Goal: Information Seeking & Learning: Learn about a topic

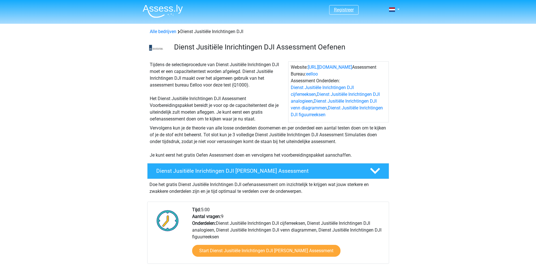
click at [348, 11] on link "Registreer" at bounding box center [344, 9] width 20 height 5
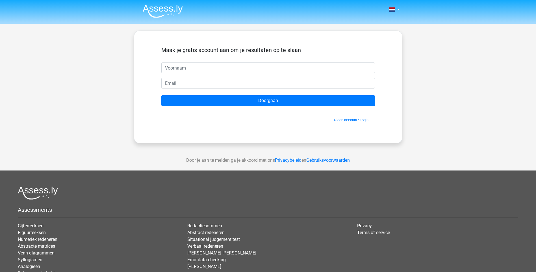
click at [195, 64] on input "text" at bounding box center [268, 67] width 214 height 11
type input "Ryan van Ossenbruggen"
type input "R"
type input "[PERSON_NAME][EMAIL_ADDRESS][DOMAIN_NAME]"
click at [161, 95] on input "Doorgaan" at bounding box center [268, 100] width 214 height 11
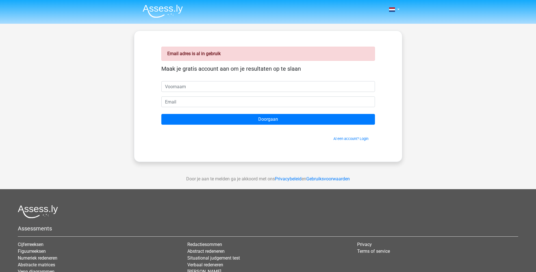
click at [396, 13] on nav "Nederlands English" at bounding box center [268, 10] width 260 height 18
click at [400, 10] on div "Nederlands English" at bounding box center [268, 10] width 268 height 18
click at [354, 138] on link "Al een account? Login" at bounding box center [350, 138] width 35 height 4
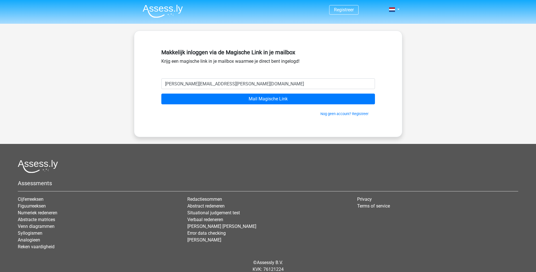
type input "[PERSON_NAME][EMAIL_ADDRESS][PERSON_NAME][DOMAIN_NAME]"
click at [161, 94] on input "Mail Magische Link" at bounding box center [268, 99] width 214 height 11
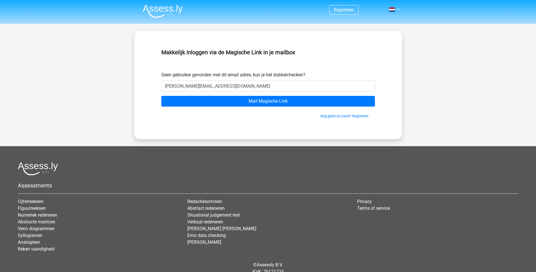
type input "ryan.rvo@gmail.com"
click at [161, 96] on input "Mail Magische Link" at bounding box center [268, 101] width 214 height 11
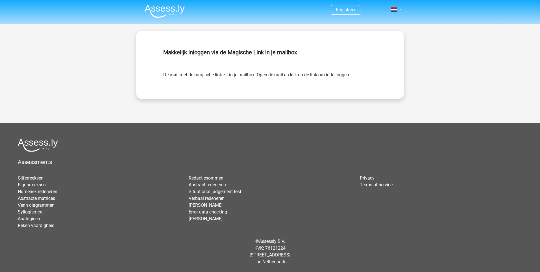
click at [170, 7] on img at bounding box center [165, 11] width 40 height 13
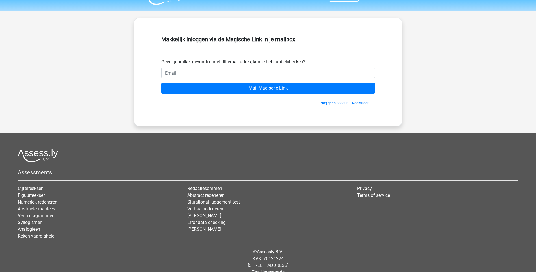
scroll to position [23, 0]
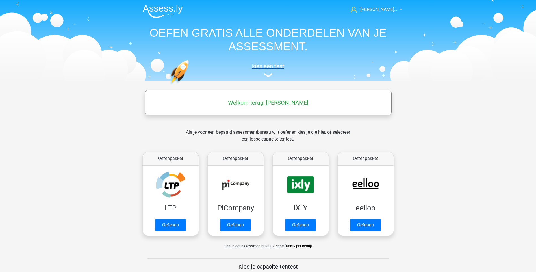
click at [261, 68] on h5 "kies een test" at bounding box center [268, 66] width 260 height 7
click at [267, 77] on img at bounding box center [268, 75] width 8 height 4
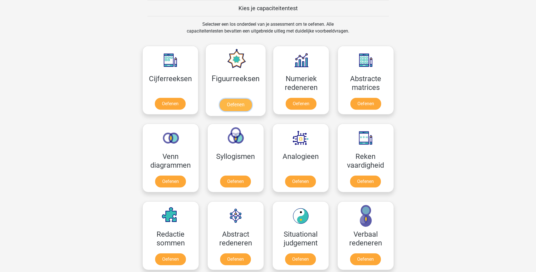
click at [234, 99] on link "Oefenen" at bounding box center [236, 105] width 32 height 12
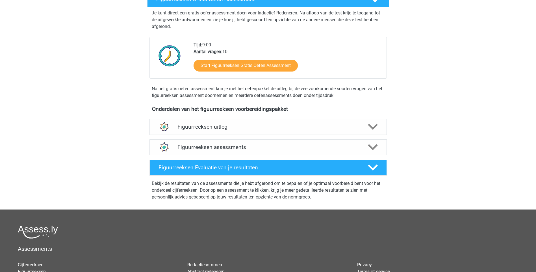
scroll to position [113, 0]
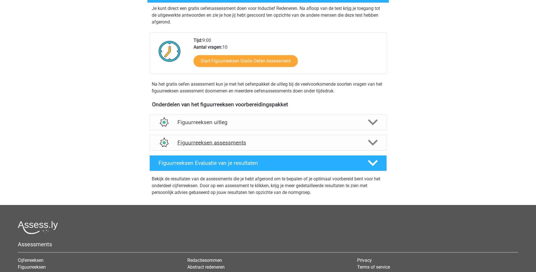
click at [369, 139] on icon at bounding box center [373, 143] width 10 height 10
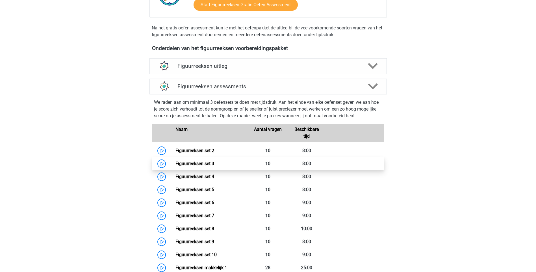
scroll to position [170, 0]
click at [372, 64] on icon at bounding box center [373, 66] width 10 height 10
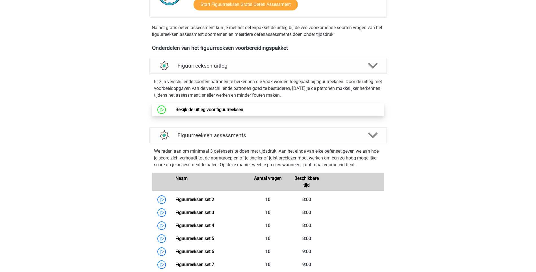
click at [211, 109] on link "Bekijk de uitleg voor figuurreeksen" at bounding box center [209, 109] width 68 height 5
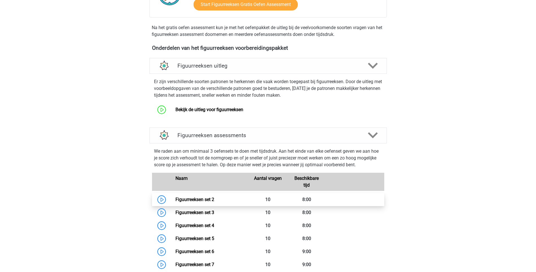
click at [187, 199] on link "Figuurreeksen set 2" at bounding box center [194, 199] width 39 height 5
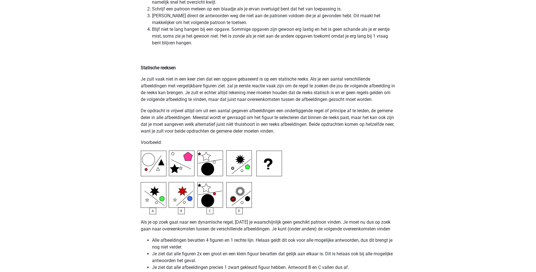
scroll to position [1224, 0]
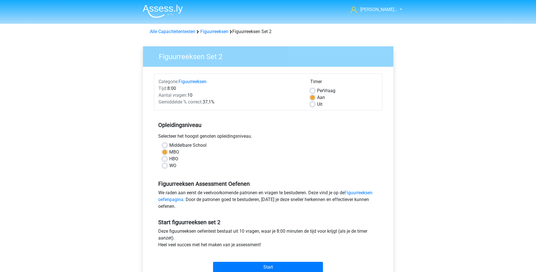
click at [320, 105] on label "Uit" at bounding box center [319, 104] width 5 height 7
click at [315, 105] on input "Uit" at bounding box center [312, 104] width 5 height 6
radio input "true"
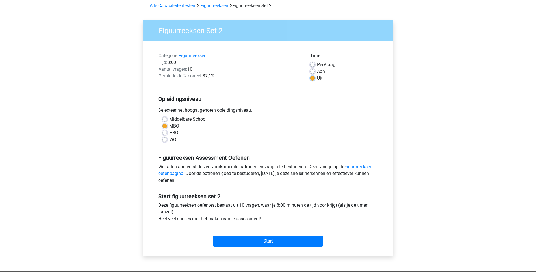
scroll to position [57, 0]
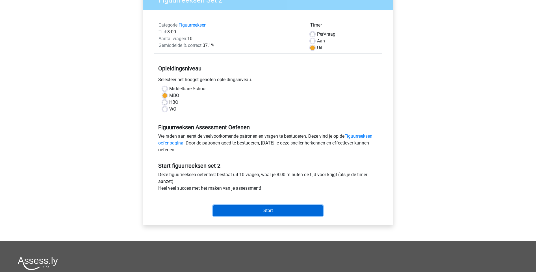
click at [250, 208] on input "Start" at bounding box center [268, 210] width 110 height 11
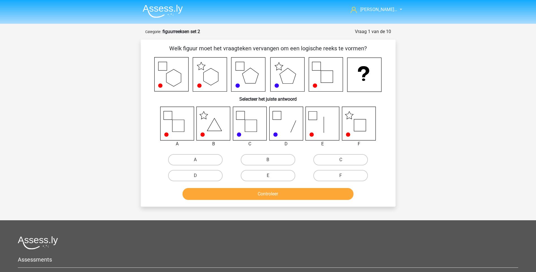
click at [368, 125] on icon at bounding box center [359, 124] width 34 height 34
click at [343, 178] on input "F" at bounding box center [343, 177] width 4 height 4
radio input "true"
click at [280, 190] on button "Controleer" at bounding box center [268, 194] width 171 height 12
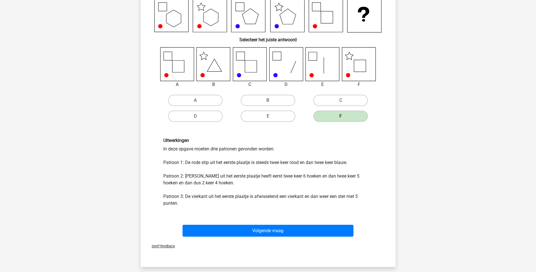
scroll to position [85, 0]
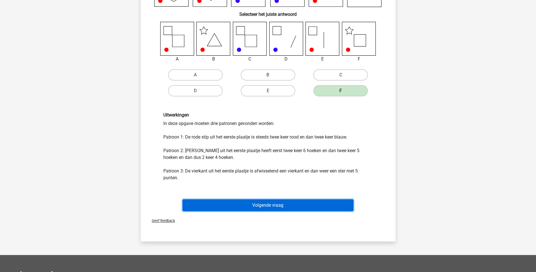
click at [262, 202] on button "Volgende vraag" at bounding box center [268, 205] width 171 height 12
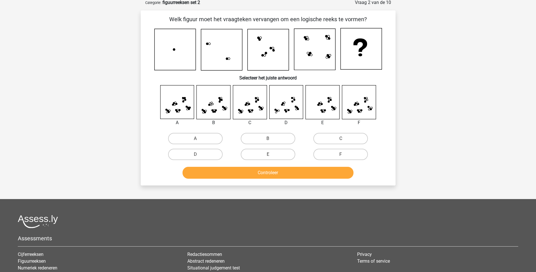
scroll to position [28, 0]
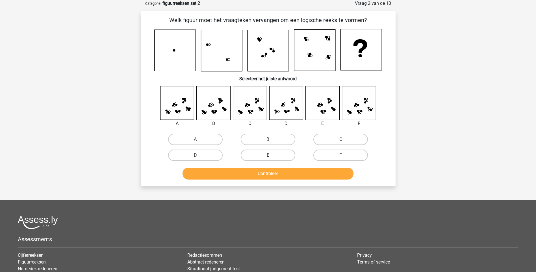
click at [326, 110] on icon at bounding box center [323, 103] width 34 height 34
click at [279, 156] on label "E" at bounding box center [268, 154] width 55 height 11
click at [272, 156] on input "E" at bounding box center [270, 157] width 4 height 4
radio input "true"
click at [282, 172] on button "Controleer" at bounding box center [268, 174] width 171 height 12
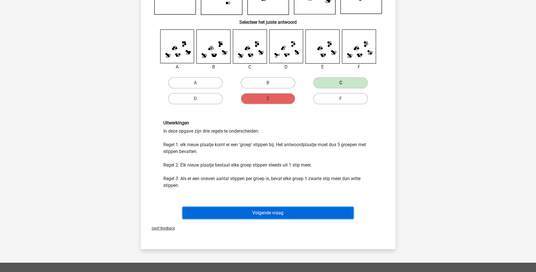
click at [265, 210] on button "Volgende vraag" at bounding box center [268, 213] width 171 height 12
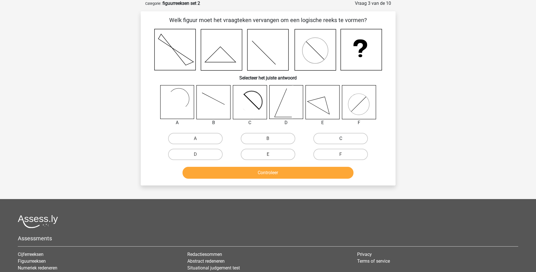
click at [343, 136] on label "C" at bounding box center [340, 138] width 55 height 11
click at [343, 138] on input "C" at bounding box center [343, 140] width 4 height 4
radio input "true"
click at [263, 178] on button "Controleer" at bounding box center [268, 173] width 171 height 12
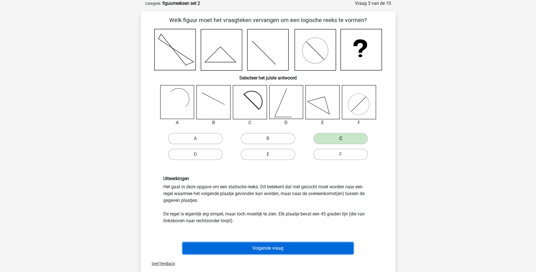
click at [266, 244] on button "Volgende vraag" at bounding box center [268, 248] width 171 height 12
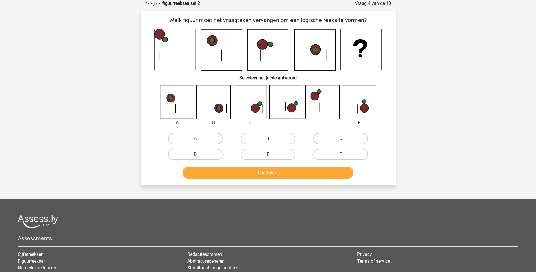
click at [335, 140] on label "C" at bounding box center [340, 138] width 55 height 11
click at [341, 140] on input "C" at bounding box center [343, 140] width 4 height 4
radio input "true"
click at [290, 174] on button "Controleer" at bounding box center [268, 173] width 171 height 12
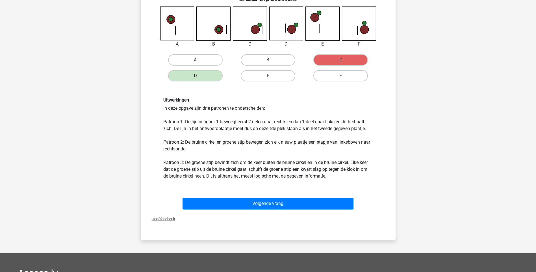
scroll to position [113, 0]
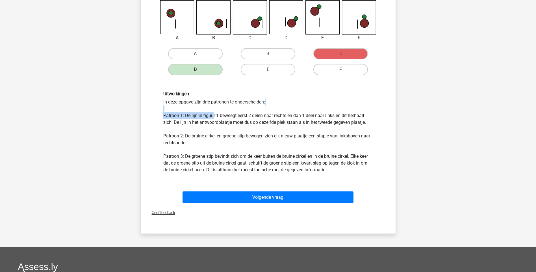
drag, startPoint x: 212, startPoint y: 115, endPoint x: 253, endPoint y: 107, distance: 42.1
click at [253, 107] on div "Uitwerkingen In deze opgave zijn drie patronen te onderscheiden: Patroon 1: De …" at bounding box center [268, 132] width 218 height 82
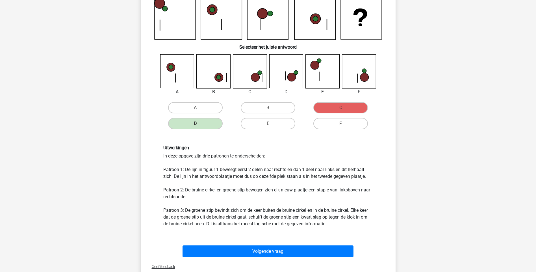
scroll to position [57, 0]
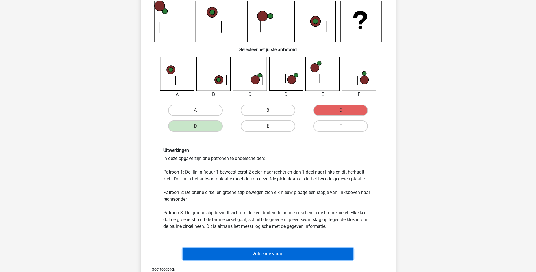
click at [250, 251] on button "Volgende vraag" at bounding box center [268, 254] width 171 height 12
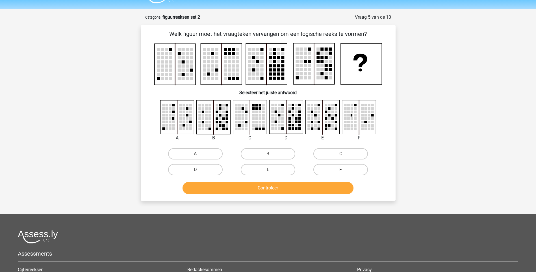
scroll to position [0, 0]
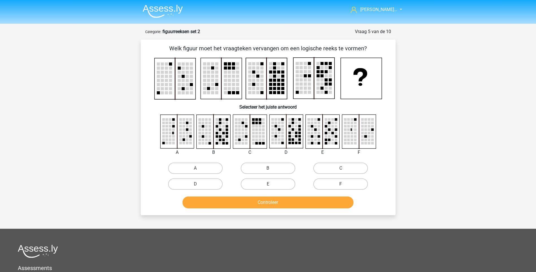
click at [338, 180] on label "F" at bounding box center [340, 183] width 55 height 11
click at [341, 184] on input "F" at bounding box center [343, 186] width 4 height 4
radio input "true"
click at [290, 199] on button "Controleer" at bounding box center [268, 202] width 171 height 12
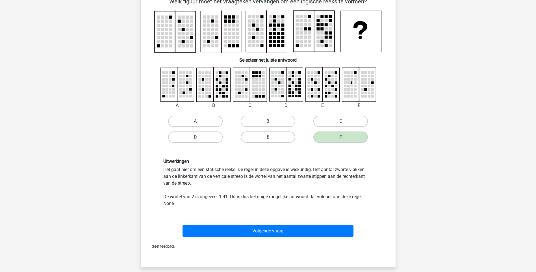
scroll to position [57, 0]
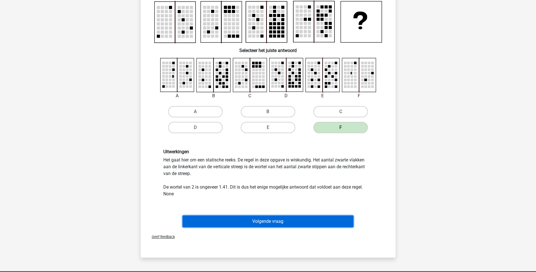
click at [252, 218] on button "Volgende vraag" at bounding box center [268, 221] width 171 height 12
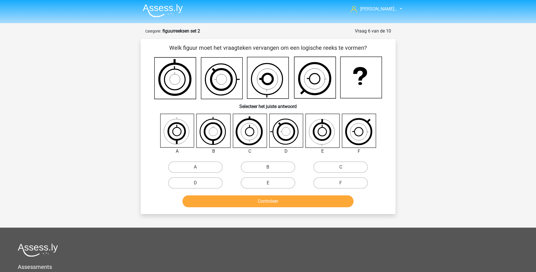
scroll to position [0, 0]
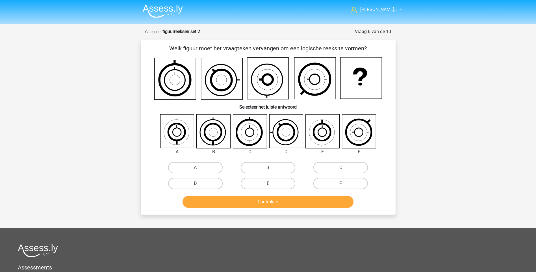
click at [323, 132] on icon at bounding box center [323, 131] width 34 height 34
click at [280, 187] on label "E" at bounding box center [268, 183] width 55 height 11
click at [272, 187] on input "E" at bounding box center [270, 185] width 4 height 4
radio input "true"
click at [267, 203] on button "Controleer" at bounding box center [268, 202] width 171 height 12
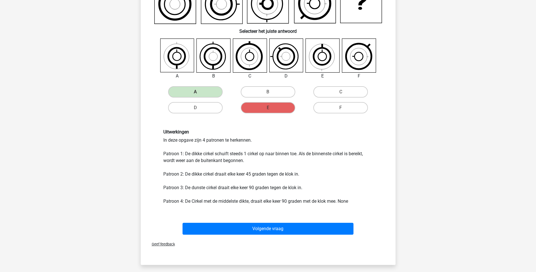
scroll to position [113, 0]
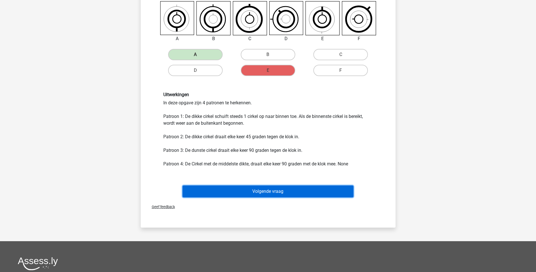
click at [264, 188] on button "Volgende vraag" at bounding box center [268, 191] width 171 height 12
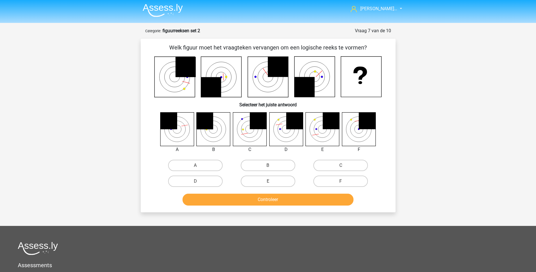
scroll to position [0, 0]
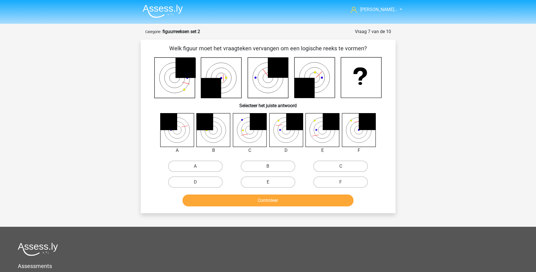
click at [272, 184] on input "E" at bounding box center [270, 184] width 4 height 4
radio input "true"
click at [262, 202] on button "Controleer" at bounding box center [268, 200] width 171 height 12
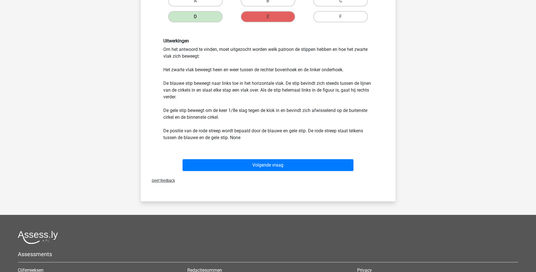
scroll to position [170, 0]
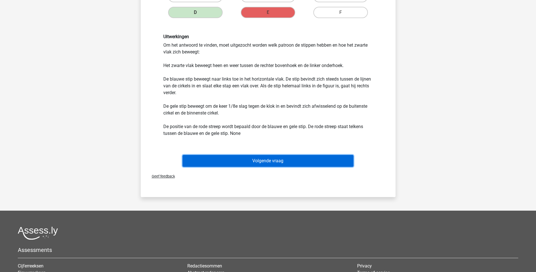
click at [265, 155] on button "Volgende vraag" at bounding box center [268, 161] width 171 height 12
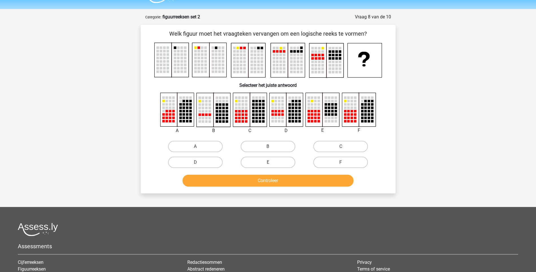
scroll to position [0, 0]
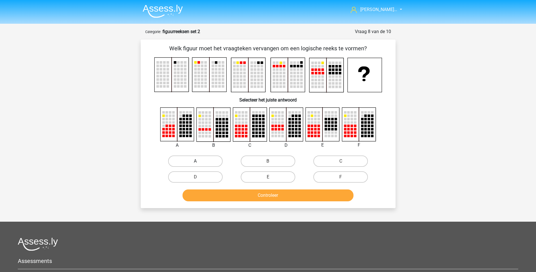
click at [189, 160] on label "A" at bounding box center [195, 160] width 55 height 11
click at [195, 161] on input "A" at bounding box center [197, 163] width 4 height 4
radio input "true"
click at [226, 189] on button "Controleer" at bounding box center [268, 195] width 171 height 12
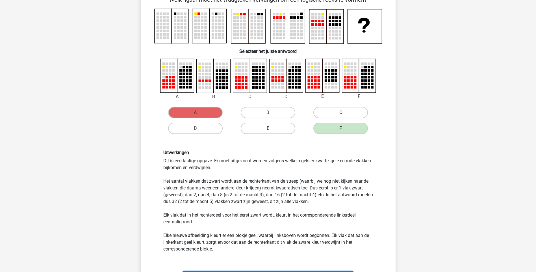
scroll to position [85, 0]
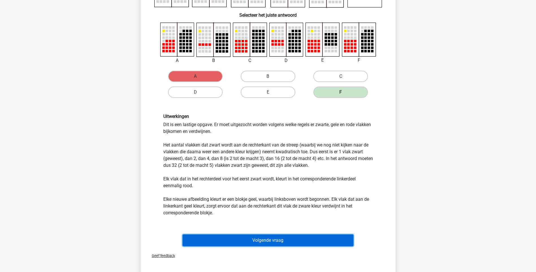
click at [268, 234] on button "Volgende vraag" at bounding box center [268, 240] width 171 height 12
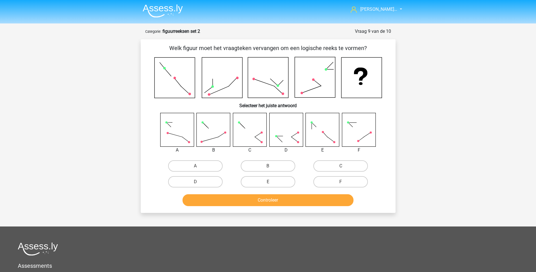
scroll to position [0, 0]
click at [269, 170] on input "B" at bounding box center [270, 168] width 4 height 4
radio input "true"
click at [271, 205] on button "Controleer" at bounding box center [268, 200] width 171 height 12
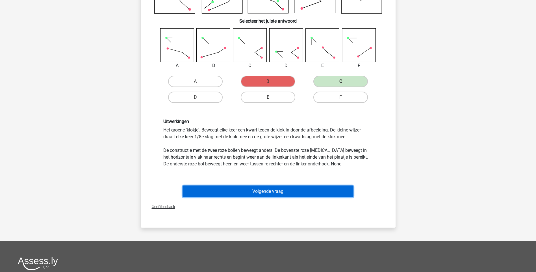
click at [275, 194] on button "Volgende vraag" at bounding box center [268, 191] width 171 height 12
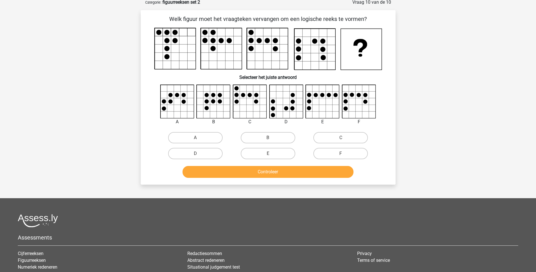
scroll to position [28, 0]
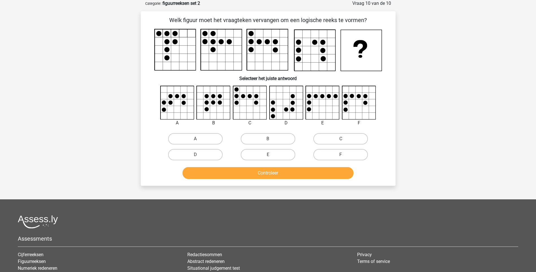
click at [266, 180] on div "Controleer" at bounding box center [268, 174] width 218 height 14
click at [266, 179] on div "Controleer" at bounding box center [268, 174] width 218 height 14
click at [275, 165] on div "Controleer" at bounding box center [268, 171] width 237 height 19
click at [344, 153] on label "F" at bounding box center [340, 154] width 55 height 11
click at [344, 155] on input "F" at bounding box center [343, 157] width 4 height 4
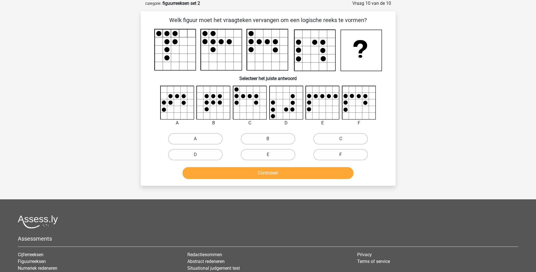
radio input "true"
click at [289, 160] on label "E" at bounding box center [268, 154] width 55 height 11
click at [272, 158] on input "E" at bounding box center [270, 157] width 4 height 4
radio input "true"
click at [271, 173] on button "Controleer" at bounding box center [268, 173] width 171 height 12
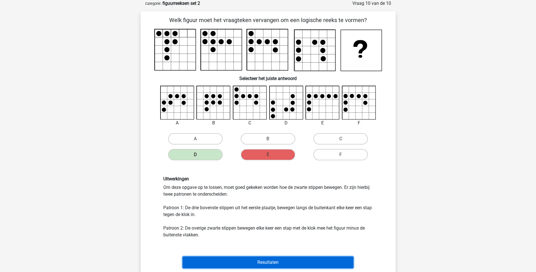
click at [285, 260] on button "Resultaten" at bounding box center [268, 262] width 171 height 12
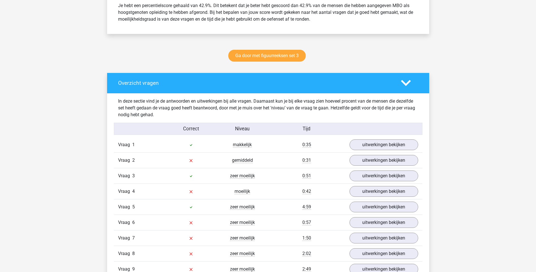
scroll to position [254, 0]
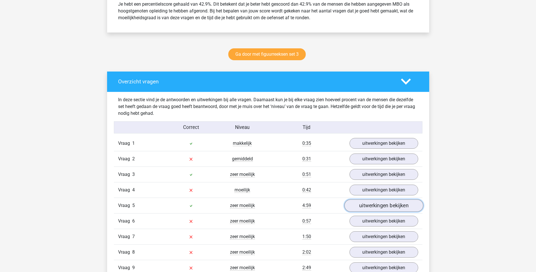
click at [372, 204] on link "uitwerkingen bekijken" at bounding box center [383, 205] width 79 height 12
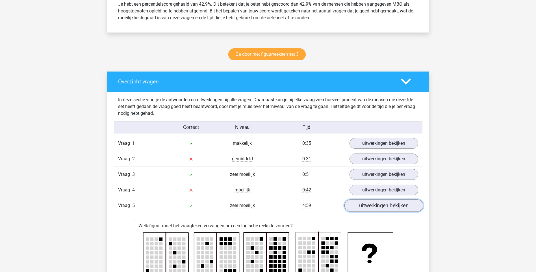
click at [372, 204] on link "uitwerkingen bekijken" at bounding box center [383, 205] width 79 height 12
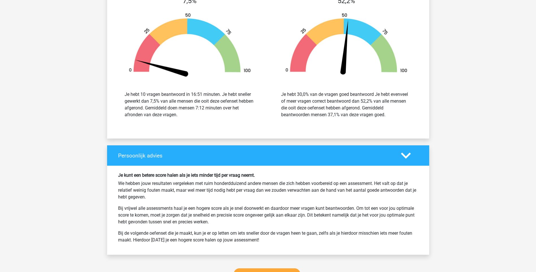
scroll to position [706, 0]
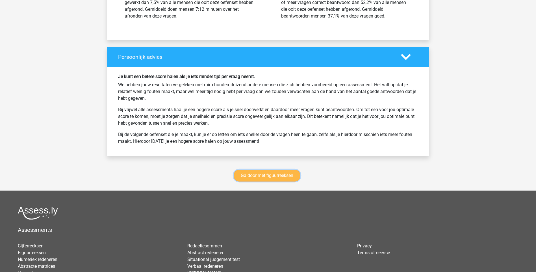
click at [265, 177] on link "Ga door met figuurreeksen" at bounding box center [267, 176] width 67 height 12
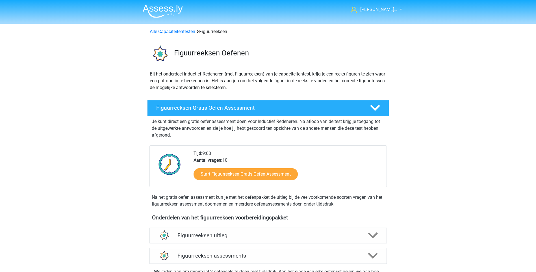
scroll to position [246, 0]
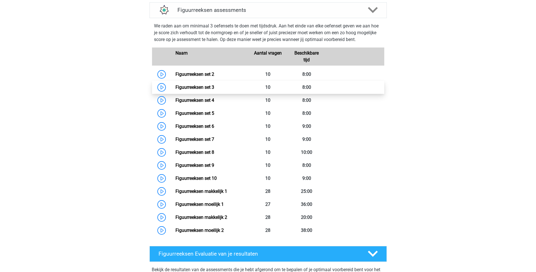
click at [200, 87] on link "Figuurreeksen set 3" at bounding box center [194, 86] width 39 height 5
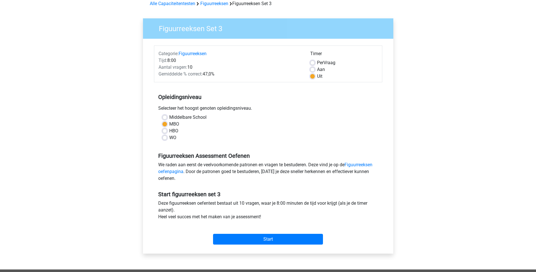
scroll to position [28, 0]
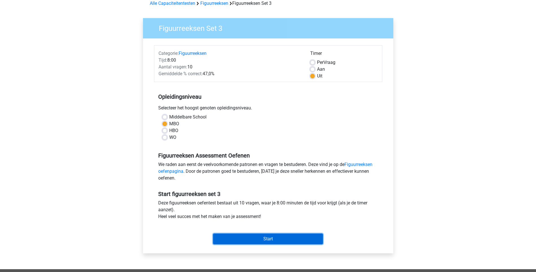
click at [279, 239] on input "Start" at bounding box center [268, 238] width 110 height 11
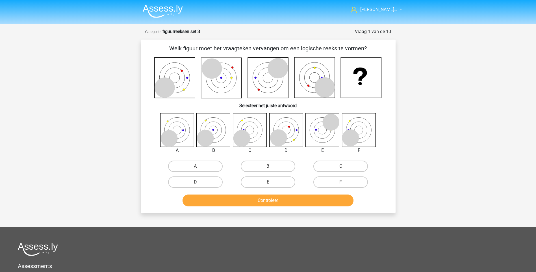
click at [194, 160] on div "A" at bounding box center [195, 166] width 73 height 16
click at [196, 163] on label "A" at bounding box center [195, 165] width 55 height 11
click at [196, 166] on input "A" at bounding box center [197, 168] width 4 height 4
radio input "true"
click at [242, 196] on button "Controleer" at bounding box center [268, 200] width 171 height 12
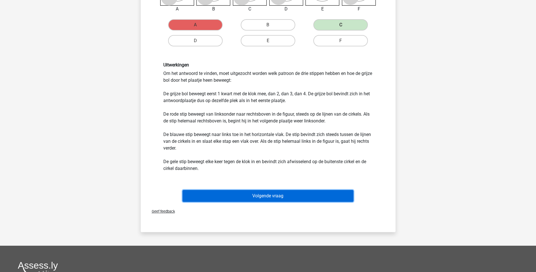
click at [277, 199] on button "Volgende vraag" at bounding box center [268, 196] width 171 height 12
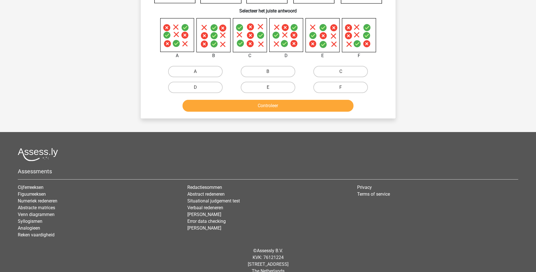
scroll to position [28, 0]
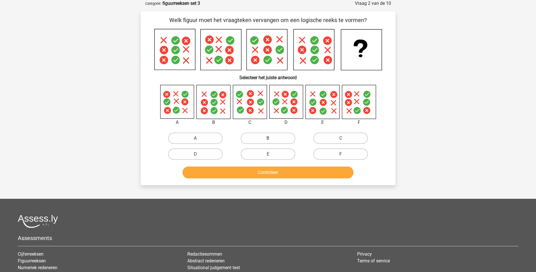
click at [275, 137] on label "B" at bounding box center [268, 138] width 55 height 11
click at [272, 138] on input "B" at bounding box center [270, 140] width 4 height 4
radio input "true"
click at [279, 168] on button "Controleer" at bounding box center [268, 172] width 171 height 12
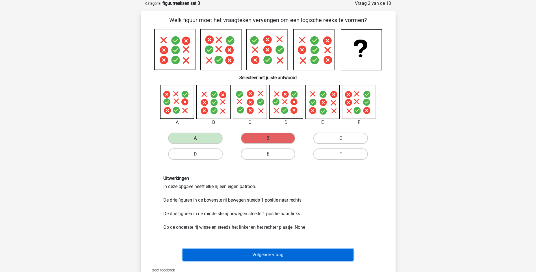
click at [271, 253] on button "Volgende vraag" at bounding box center [268, 255] width 171 height 12
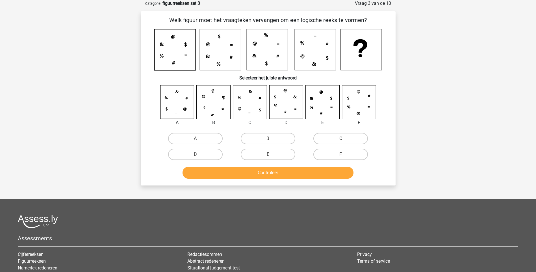
click at [341, 156] on input "F" at bounding box center [343, 156] width 4 height 4
radio input "true"
click at [289, 172] on button "Controleer" at bounding box center [268, 173] width 171 height 12
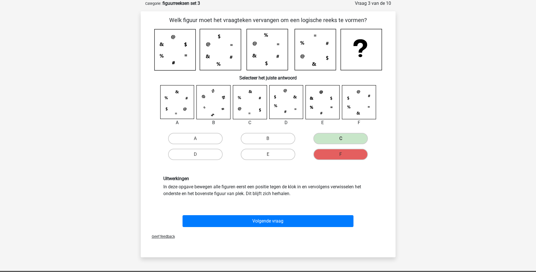
click at [262, 228] on div "Volgende vraag" at bounding box center [268, 222] width 218 height 14
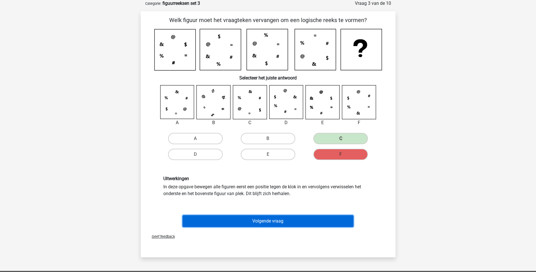
click at [262, 225] on button "Volgende vraag" at bounding box center [268, 221] width 171 height 12
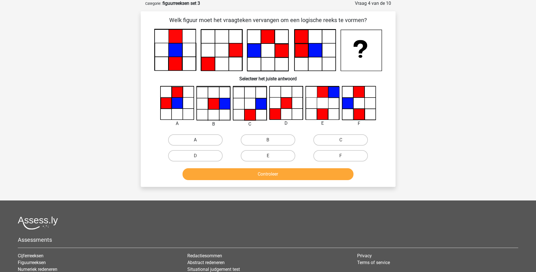
click at [209, 136] on label "A" at bounding box center [195, 139] width 55 height 11
click at [199, 140] on input "A" at bounding box center [197, 142] width 4 height 4
radio input "true"
click at [253, 175] on button "Controleer" at bounding box center [268, 174] width 171 height 12
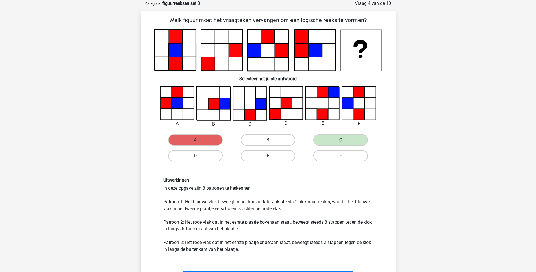
scroll to position [113, 0]
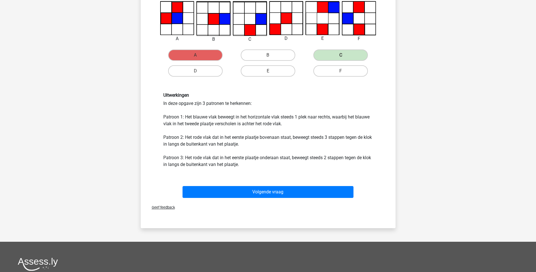
click at [276, 202] on div "Geef feedback" at bounding box center [268, 207] width 250 height 14
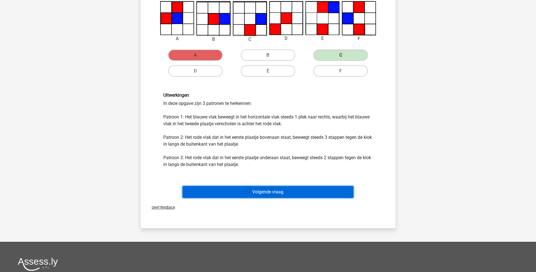
click at [280, 194] on button "Volgende vraag" at bounding box center [268, 192] width 171 height 12
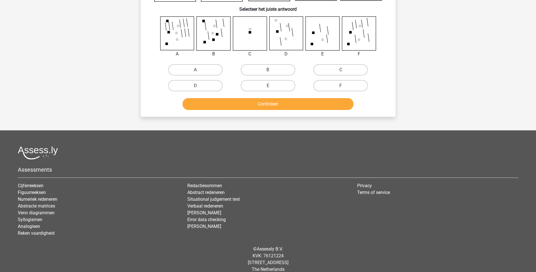
scroll to position [28, 0]
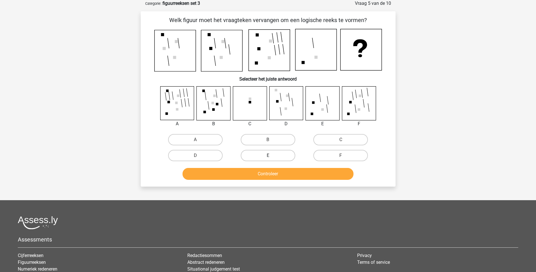
click at [266, 159] on label "E" at bounding box center [268, 155] width 55 height 11
click at [268, 159] on input "E" at bounding box center [270, 157] width 4 height 4
radio input "true"
click at [268, 177] on button "Controleer" at bounding box center [268, 174] width 171 height 12
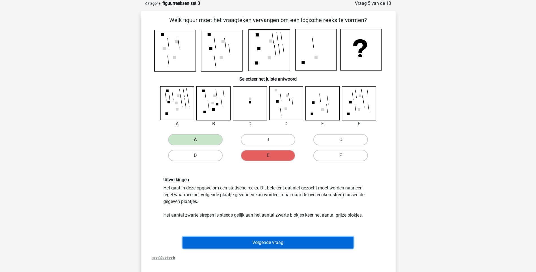
click at [262, 238] on button "Volgende vraag" at bounding box center [268, 242] width 171 height 12
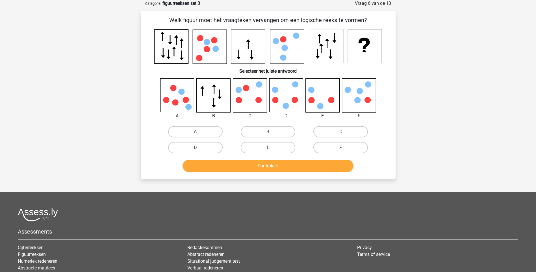
click at [321, 133] on label "C" at bounding box center [340, 131] width 55 height 11
click at [341, 133] on input "C" at bounding box center [343, 134] width 4 height 4
radio input "true"
click at [295, 173] on div "Controleer" at bounding box center [268, 167] width 218 height 14
click at [285, 167] on button "Controleer" at bounding box center [268, 166] width 171 height 12
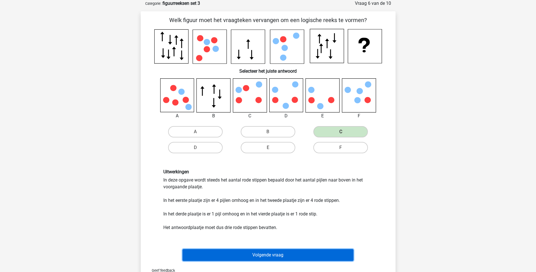
click at [244, 257] on button "Volgende vraag" at bounding box center [268, 255] width 171 height 12
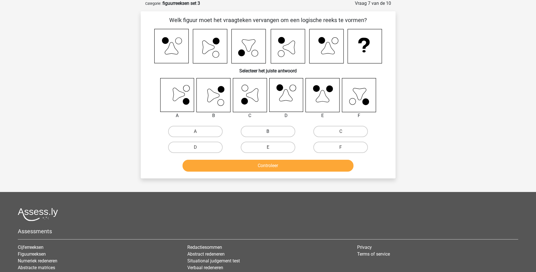
click at [272, 133] on label "B" at bounding box center [268, 131] width 55 height 11
click at [272, 133] on input "B" at bounding box center [270, 133] width 4 height 4
radio input "true"
click at [267, 162] on button "Controleer" at bounding box center [268, 166] width 171 height 12
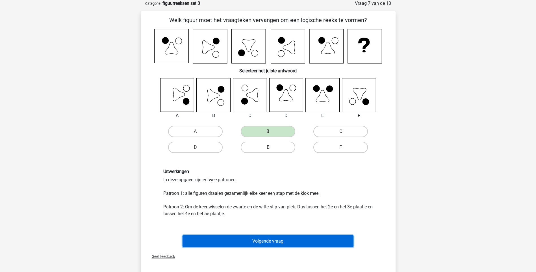
click at [282, 244] on button "Volgende vraag" at bounding box center [268, 241] width 171 height 12
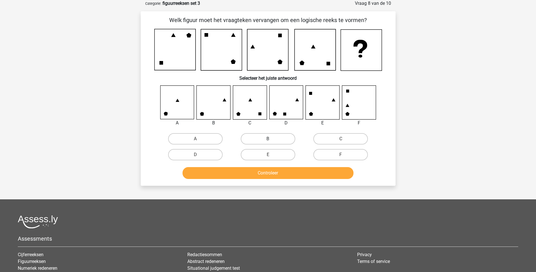
click at [273, 134] on label "B" at bounding box center [268, 138] width 55 height 11
click at [272, 139] on input "B" at bounding box center [270, 141] width 4 height 4
radio input "true"
click at [269, 170] on button "Controleer" at bounding box center [268, 173] width 171 height 12
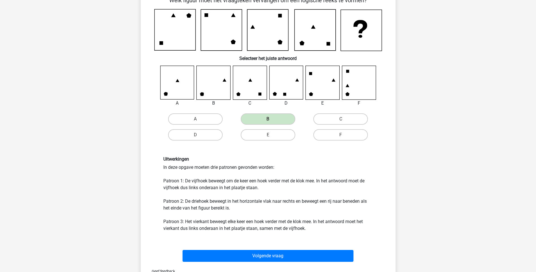
scroll to position [85, 0]
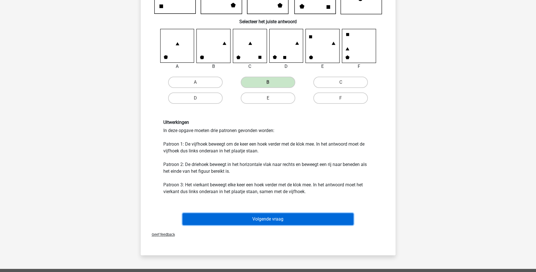
click at [275, 217] on button "Volgende vraag" at bounding box center [268, 219] width 171 height 12
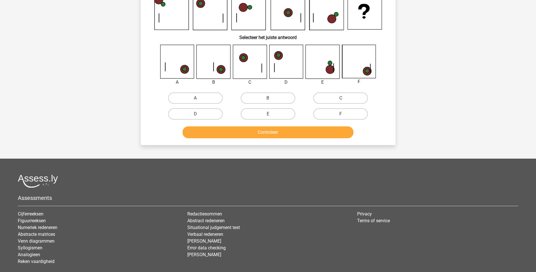
scroll to position [28, 0]
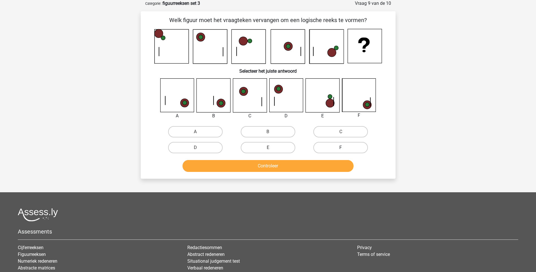
click at [347, 142] on label "F" at bounding box center [340, 147] width 55 height 11
click at [344, 147] on input "F" at bounding box center [343, 149] width 4 height 4
radio input "true"
click at [305, 161] on button "Controleer" at bounding box center [268, 166] width 171 height 12
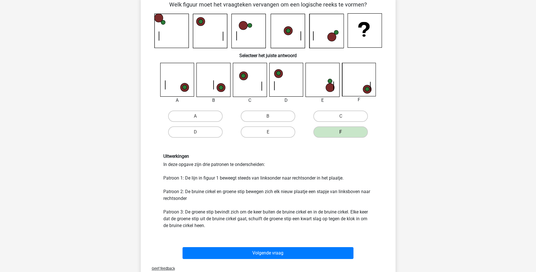
scroll to position [57, 0]
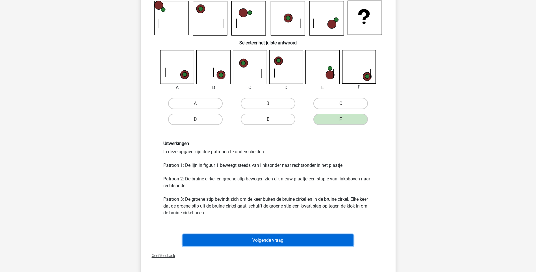
click at [287, 237] on button "Volgende vraag" at bounding box center [268, 240] width 171 height 12
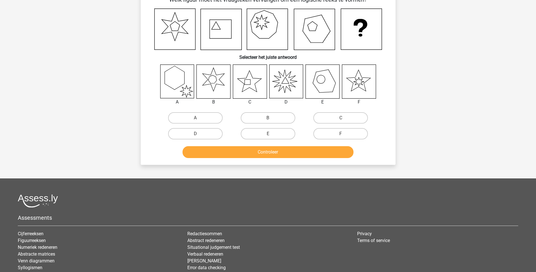
scroll to position [28, 0]
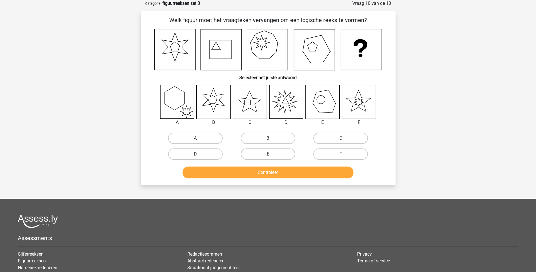
click at [202, 155] on label "D" at bounding box center [195, 153] width 55 height 11
click at [199, 155] on input "D" at bounding box center [197, 156] width 4 height 4
radio input "true"
click at [272, 163] on div "Controleer" at bounding box center [268, 171] width 237 height 19
click at [264, 176] on button "Controleer" at bounding box center [268, 172] width 171 height 12
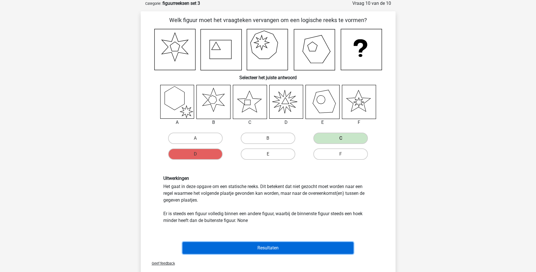
click at [268, 245] on button "Resultaten" at bounding box center [268, 248] width 171 height 12
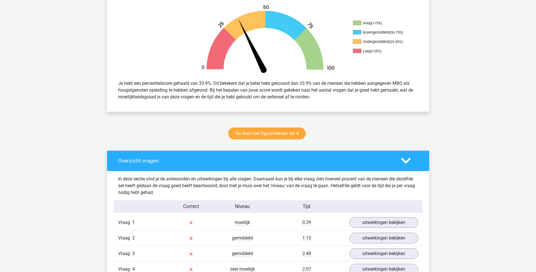
scroll to position [141, 0]
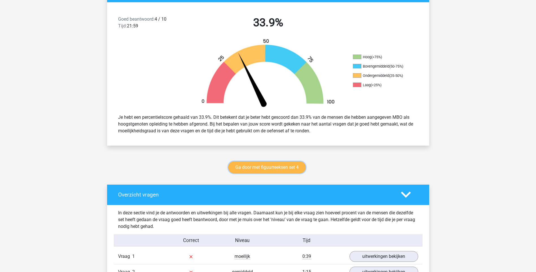
click at [268, 167] on link "Ga door met figuurreeksen set 4" at bounding box center [266, 167] width 77 height 12
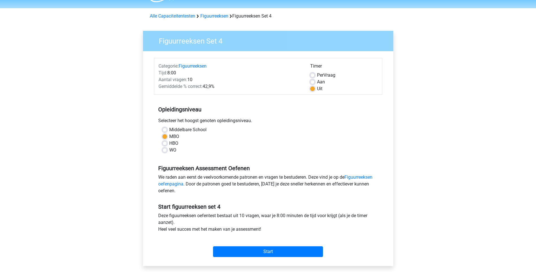
scroll to position [28, 0]
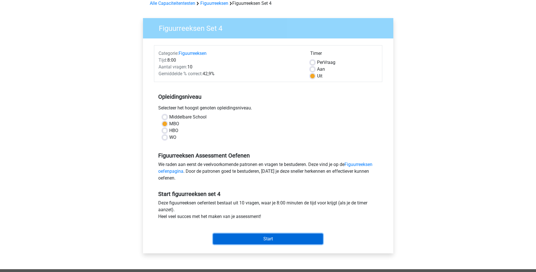
click at [249, 243] on input "Start" at bounding box center [268, 238] width 110 height 11
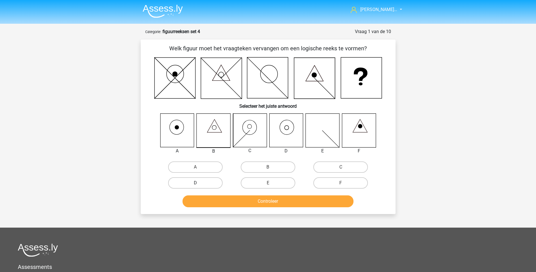
click at [188, 183] on label "D" at bounding box center [195, 182] width 55 height 11
click at [195, 183] on input "D" at bounding box center [197, 185] width 4 height 4
radio input "true"
click at [278, 202] on button "Controleer" at bounding box center [268, 201] width 171 height 12
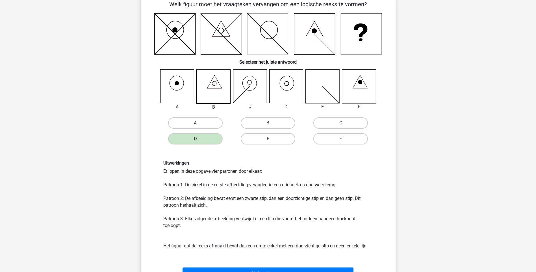
scroll to position [57, 0]
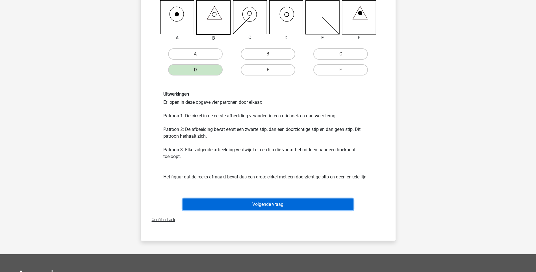
click at [268, 206] on button "Volgende vraag" at bounding box center [268, 204] width 171 height 12
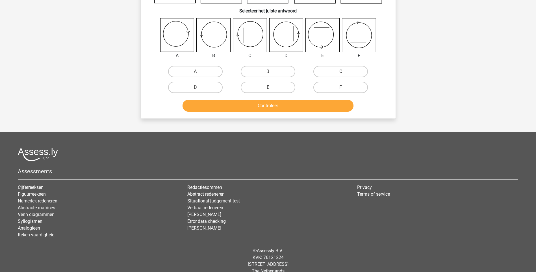
scroll to position [28, 0]
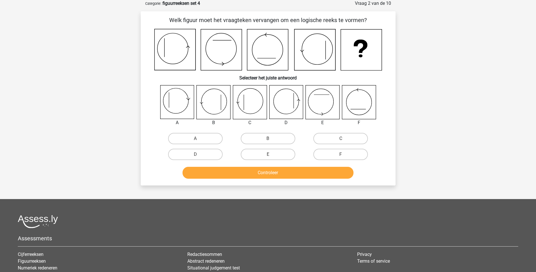
click at [343, 155] on input "F" at bounding box center [343, 156] width 4 height 4
radio input "true"
click at [272, 178] on button "Controleer" at bounding box center [268, 173] width 171 height 12
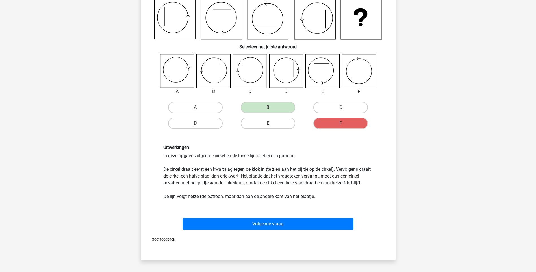
scroll to position [57, 0]
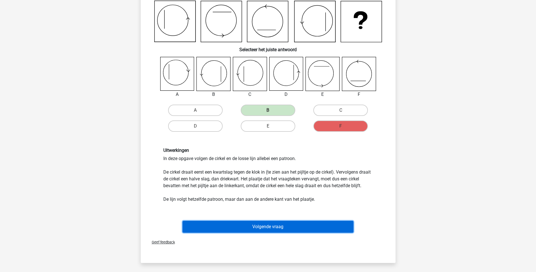
click at [279, 233] on button "Volgende vraag" at bounding box center [268, 227] width 171 height 12
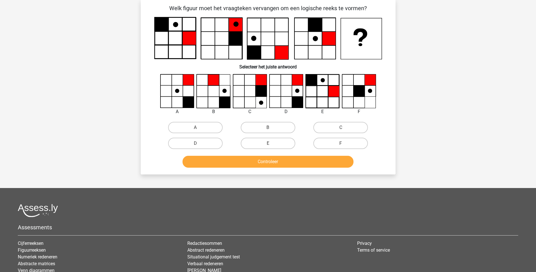
scroll to position [28, 0]
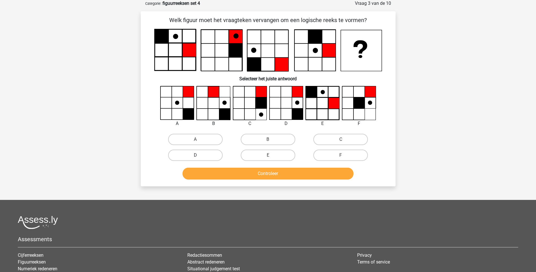
click at [191, 153] on label "D" at bounding box center [195, 154] width 55 height 11
click at [195, 155] on input "D" at bounding box center [197, 157] width 4 height 4
radio input "true"
click at [257, 177] on button "Controleer" at bounding box center [268, 174] width 171 height 12
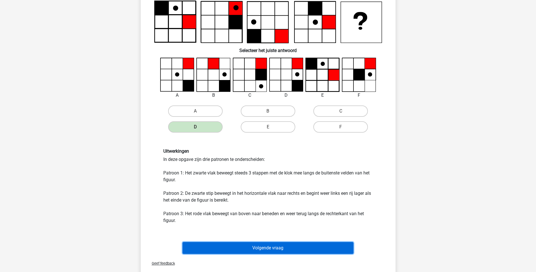
click at [275, 251] on button "Volgende vraag" at bounding box center [268, 248] width 171 height 12
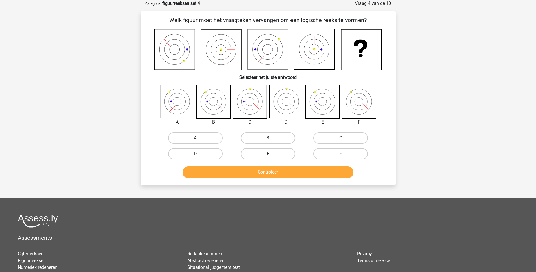
click at [257, 152] on label "E" at bounding box center [268, 153] width 55 height 11
click at [268, 154] on input "E" at bounding box center [270, 156] width 4 height 4
radio input "true"
click at [253, 177] on button "Controleer" at bounding box center [268, 172] width 171 height 12
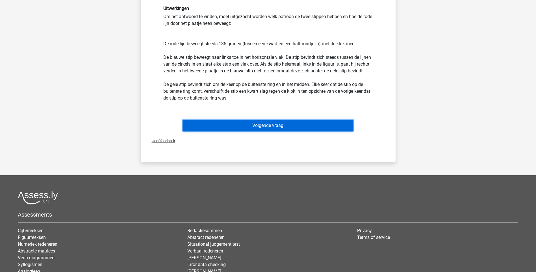
click at [269, 120] on button "Volgende vraag" at bounding box center [268, 126] width 171 height 12
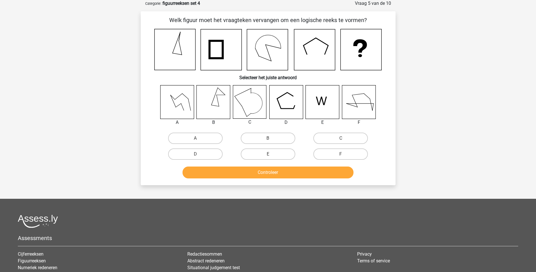
click at [269, 155] on input "E" at bounding box center [270, 156] width 4 height 4
radio input "true"
click at [272, 171] on button "Controleer" at bounding box center [268, 172] width 171 height 12
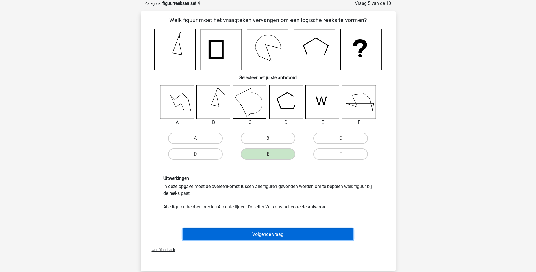
click at [260, 232] on button "Volgende vraag" at bounding box center [268, 234] width 171 height 12
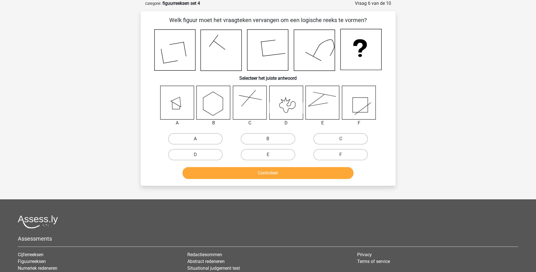
click at [199, 136] on label "A" at bounding box center [195, 138] width 55 height 11
click at [199, 139] on input "A" at bounding box center [197, 141] width 4 height 4
radio input "true"
click at [274, 171] on button "Controleer" at bounding box center [268, 173] width 171 height 12
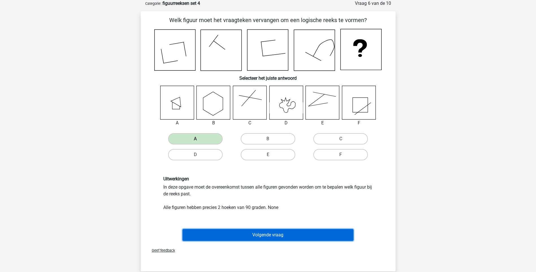
click at [274, 235] on button "Volgende vraag" at bounding box center [268, 235] width 171 height 12
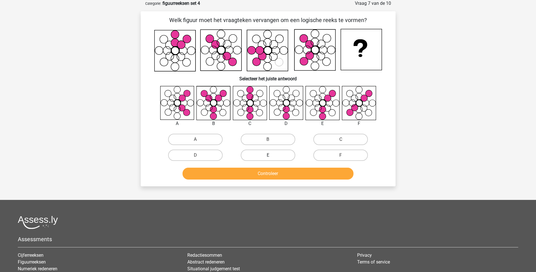
click at [263, 156] on label "E" at bounding box center [268, 154] width 55 height 11
click at [268, 156] on input "E" at bounding box center [270, 157] width 4 height 4
radio input "true"
click at [266, 177] on button "Controleer" at bounding box center [268, 174] width 171 height 12
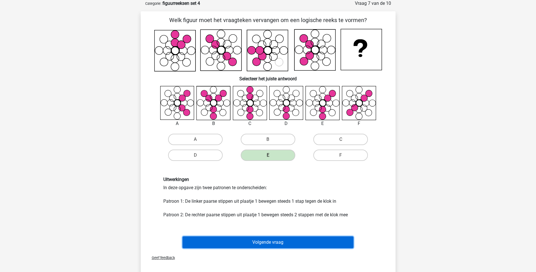
click at [272, 242] on button "Volgende vraag" at bounding box center [268, 242] width 171 height 12
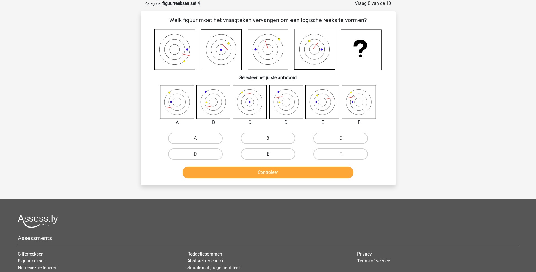
click at [278, 149] on label "E" at bounding box center [268, 153] width 55 height 11
click at [272, 154] on input "E" at bounding box center [270, 156] width 4 height 4
radio input "true"
click at [274, 178] on button "Controleer" at bounding box center [268, 172] width 171 height 12
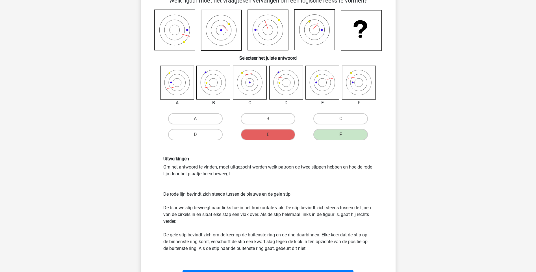
scroll to position [113, 0]
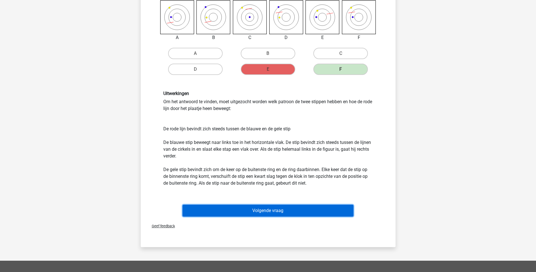
click at [266, 213] on button "Volgende vraag" at bounding box center [268, 211] width 171 height 12
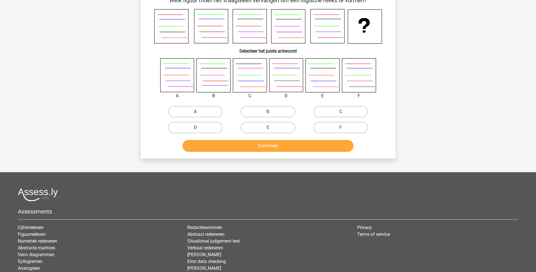
scroll to position [28, 0]
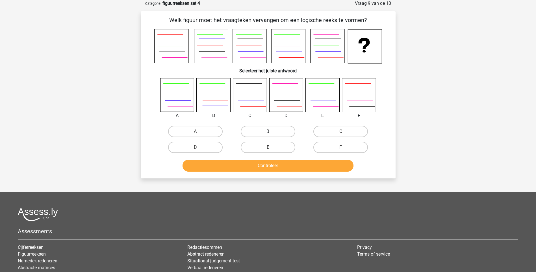
drag, startPoint x: 265, startPoint y: 128, endPoint x: 266, endPoint y: 183, distance: 55.1
click at [265, 129] on label "B" at bounding box center [268, 131] width 55 height 11
click at [268, 131] on input "B" at bounding box center [270, 133] width 4 height 4
radio input "true"
click at [268, 168] on button "Controleer" at bounding box center [268, 166] width 171 height 12
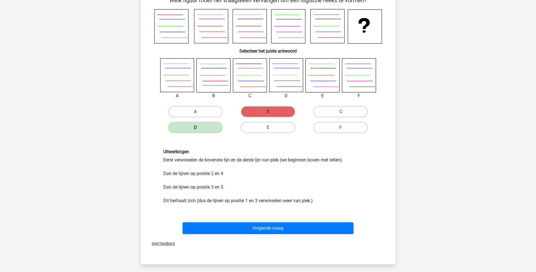
scroll to position [0, 0]
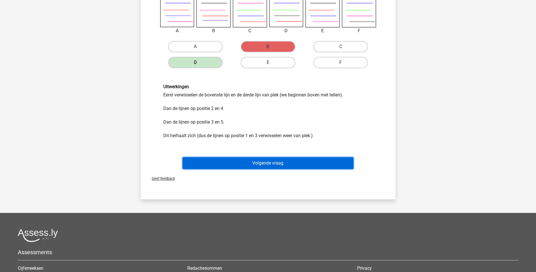
click at [268, 158] on button "Volgende vraag" at bounding box center [268, 163] width 171 height 12
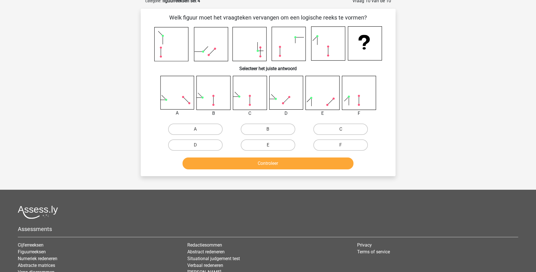
scroll to position [28, 0]
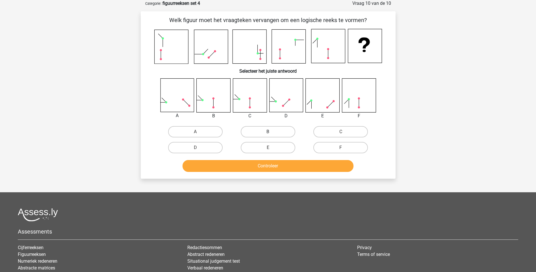
click at [254, 132] on label "B" at bounding box center [268, 131] width 55 height 11
click at [268, 132] on input "B" at bounding box center [270, 134] width 4 height 4
radio input "true"
click at [292, 154] on div "E" at bounding box center [268, 148] width 73 height 16
click at [288, 173] on div "Controleer" at bounding box center [268, 167] width 218 height 14
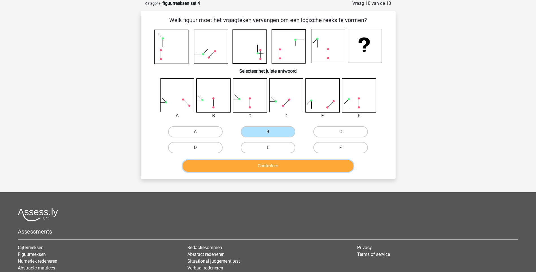
drag, startPoint x: 301, startPoint y: 162, endPoint x: 309, endPoint y: 142, distance: 21.5
click at [300, 162] on button "Controleer" at bounding box center [268, 166] width 171 height 12
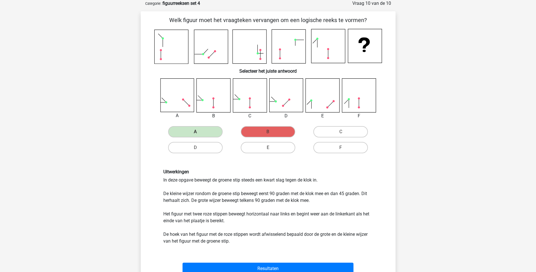
click at [255, 257] on div "Uitwerkingen In deze opgave beweegt de groene stip steeds een kwart slag tegen …" at bounding box center [268, 206] width 237 height 103
click at [259, 262] on div "Resultaten" at bounding box center [268, 267] width 237 height 19
click at [301, 264] on button "Resultaten" at bounding box center [268, 268] width 171 height 12
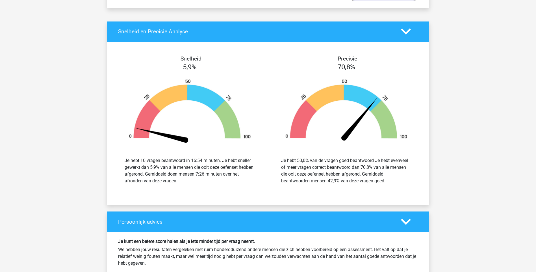
scroll to position [622, 0]
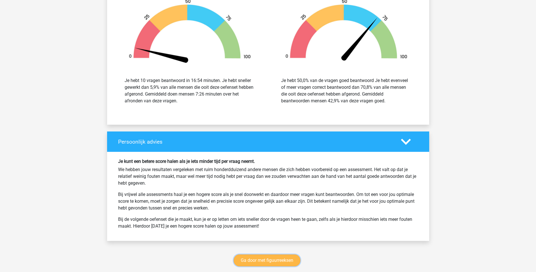
click at [260, 257] on link "Ga door met figuurreeksen" at bounding box center [267, 260] width 67 height 12
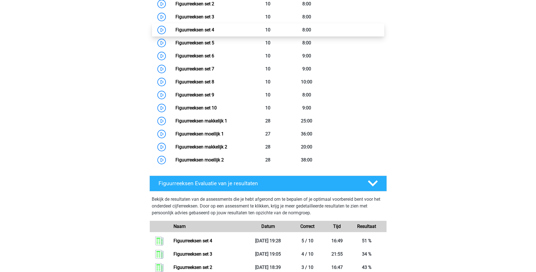
scroll to position [302, 0]
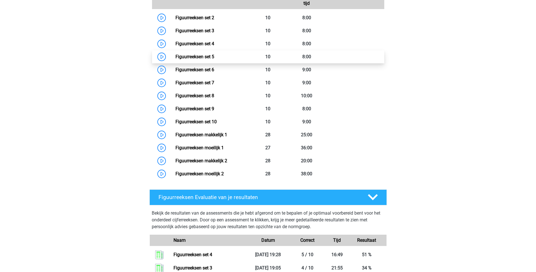
click at [203, 57] on link "Figuurreeksen set 5" at bounding box center [194, 56] width 39 height 5
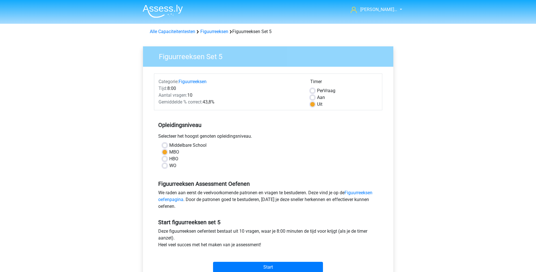
click at [318, 95] on label "Aan" at bounding box center [321, 97] width 8 height 7
click at [315, 95] on input "Aan" at bounding box center [312, 97] width 5 height 6
radio input "true"
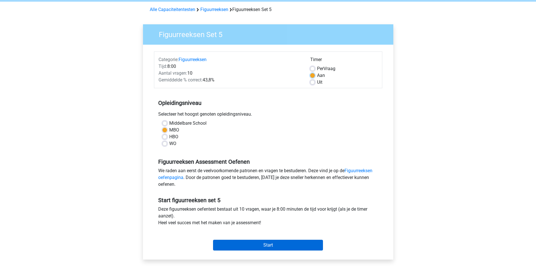
scroll to position [57, 0]
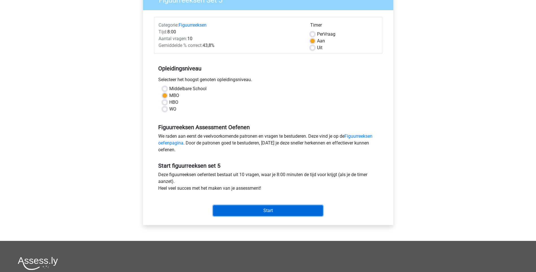
click at [255, 208] on input "Start" at bounding box center [268, 210] width 110 height 11
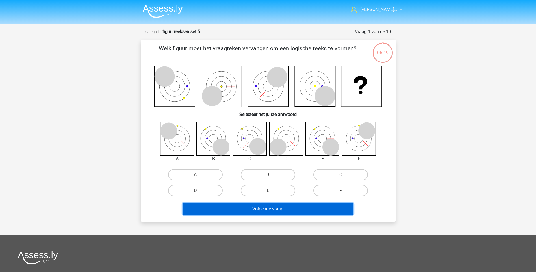
click at [276, 209] on button "Volgende vraag" at bounding box center [268, 209] width 171 height 12
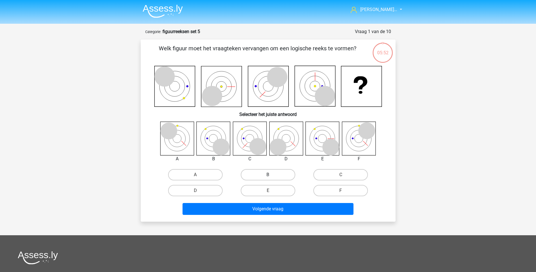
click at [271, 174] on label "B" at bounding box center [268, 174] width 55 height 11
click at [271, 175] on input "B" at bounding box center [270, 177] width 4 height 4
radio input "true"
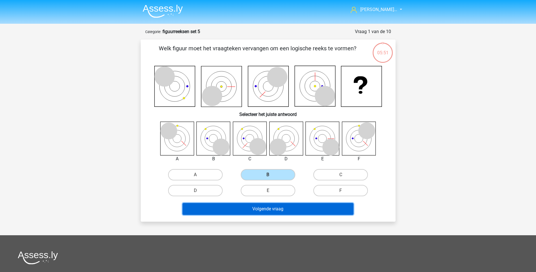
click at [266, 204] on button "Volgende vraag" at bounding box center [268, 209] width 171 height 12
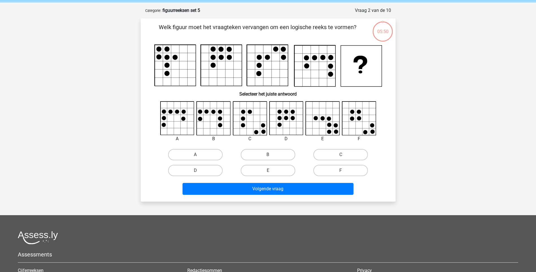
scroll to position [28, 0]
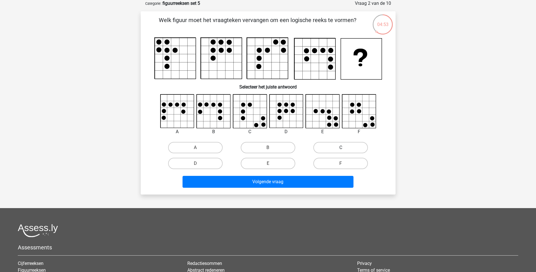
click at [357, 147] on label "C" at bounding box center [340, 147] width 55 height 11
click at [344, 147] on input "C" at bounding box center [343, 149] width 4 height 4
radio input "true"
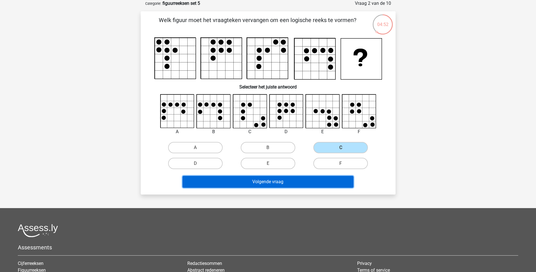
click at [271, 182] on button "Volgende vraag" at bounding box center [268, 182] width 171 height 12
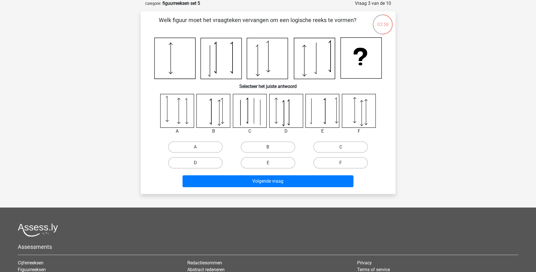
click at [198, 167] on label "D" at bounding box center [195, 162] width 55 height 11
click at [198, 166] on input "D" at bounding box center [197, 165] width 4 height 4
radio input "true"
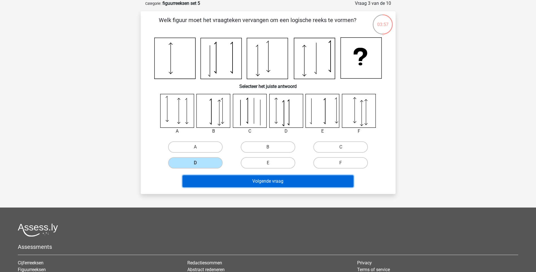
click at [281, 185] on button "Volgende vraag" at bounding box center [268, 181] width 171 height 12
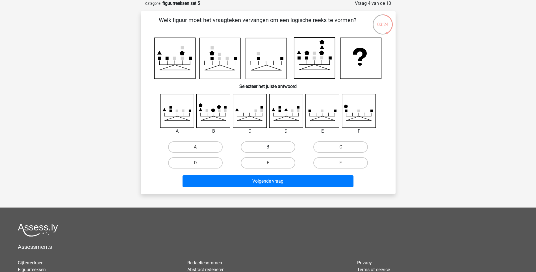
click at [268, 146] on label "B" at bounding box center [268, 146] width 55 height 11
click at [268, 147] on input "B" at bounding box center [270, 149] width 4 height 4
radio input "true"
click at [273, 196] on div "ryan van osse… ryan.rvo@gmail.com Nederlands English" at bounding box center [268, 164] width 536 height 385
click at [272, 175] on div "Volgende vraag" at bounding box center [268, 180] width 237 height 19
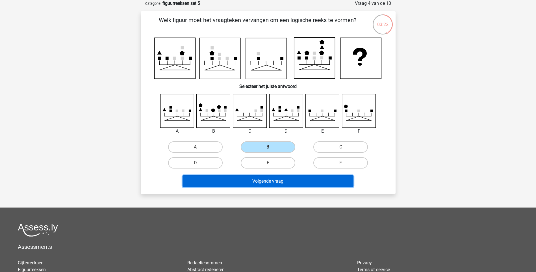
click at [269, 181] on button "Volgende vraag" at bounding box center [268, 181] width 171 height 12
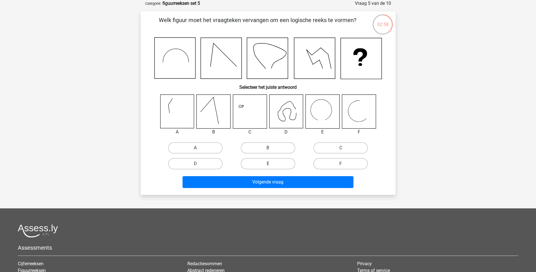
click at [273, 166] on label "E" at bounding box center [268, 163] width 55 height 11
click at [272, 166] on input "E" at bounding box center [270, 166] width 4 height 4
radio input "true"
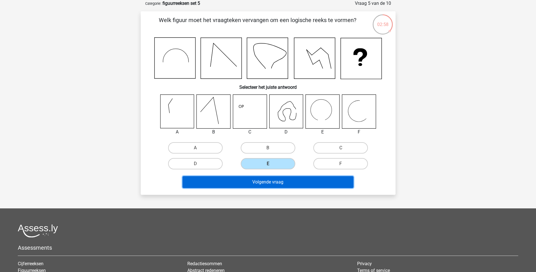
click at [269, 177] on button "Volgende vraag" at bounding box center [268, 182] width 171 height 12
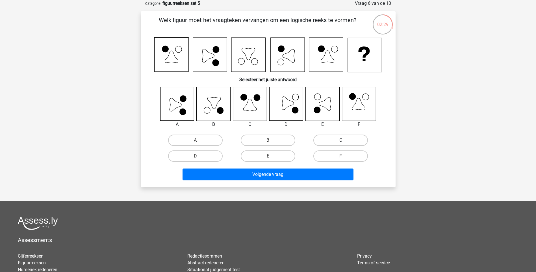
click at [328, 143] on label "C" at bounding box center [340, 139] width 55 height 11
click at [341, 143] on input "C" at bounding box center [343, 142] width 4 height 4
radio input "true"
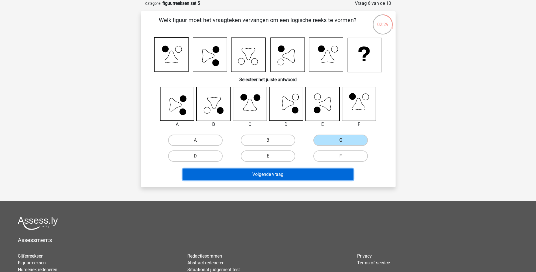
click at [275, 175] on button "Volgende vraag" at bounding box center [268, 174] width 171 height 12
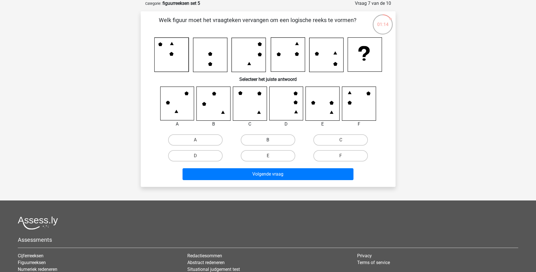
click at [269, 138] on label "B" at bounding box center [268, 139] width 55 height 11
click at [269, 140] on input "B" at bounding box center [270, 142] width 4 height 4
radio input "true"
click at [272, 165] on div "Volgende vraag" at bounding box center [268, 173] width 237 height 19
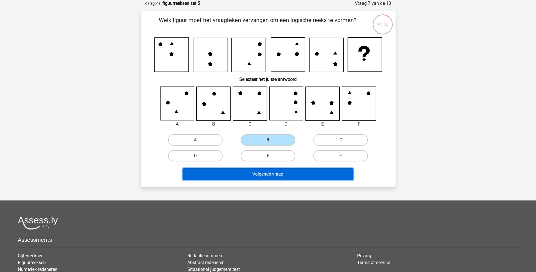
click at [272, 174] on button "Volgende vraag" at bounding box center [268, 174] width 171 height 12
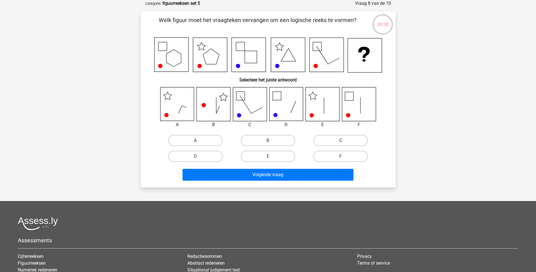
click at [320, 138] on label "C" at bounding box center [340, 140] width 55 height 11
click at [341, 140] on input "C" at bounding box center [343, 142] width 4 height 4
radio input "true"
click at [275, 181] on div "Volgende vraag" at bounding box center [268, 176] width 218 height 14
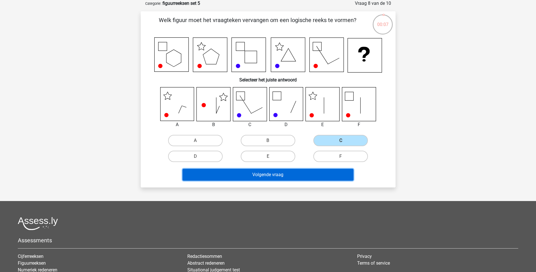
click at [275, 174] on button "Volgende vraag" at bounding box center [268, 175] width 171 height 12
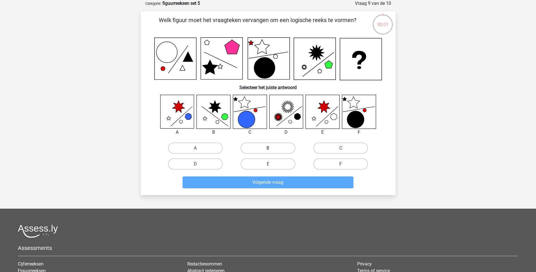
click at [280, 146] on label "B" at bounding box center [268, 147] width 55 height 11
click at [272, 148] on input "B" at bounding box center [270, 150] width 4 height 4
radio input "true"
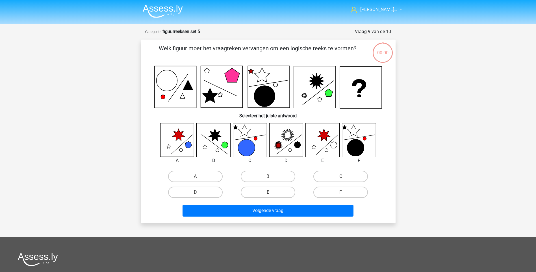
scroll to position [28, 0]
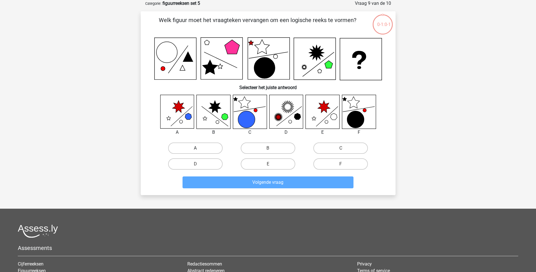
click at [198, 147] on label "A" at bounding box center [195, 147] width 55 height 11
click at [198, 148] on input "A" at bounding box center [197, 150] width 4 height 4
radio input "true"
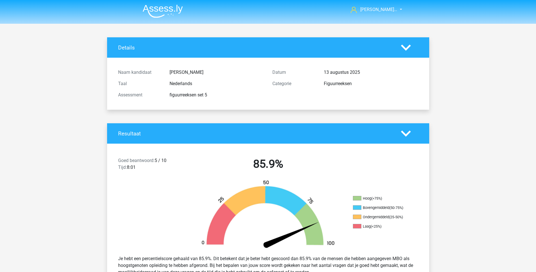
click at [272, 181] on div at bounding box center [268, 215] width 161 height 71
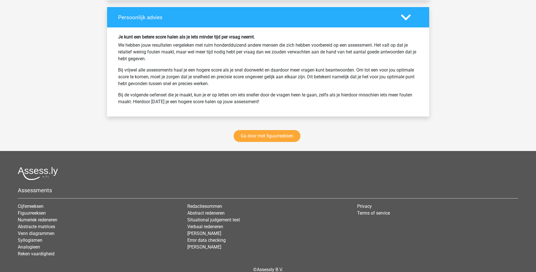
scroll to position [763, 0]
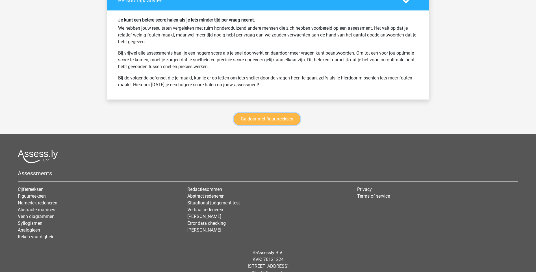
click at [279, 116] on link "Ga door met figuurreeksen" at bounding box center [267, 119] width 67 height 12
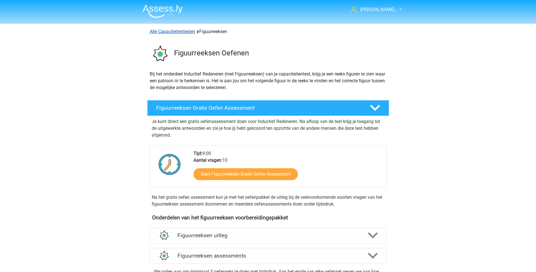
click at [184, 32] on link "Alle Capaciteitentesten" at bounding box center [172, 31] width 45 height 5
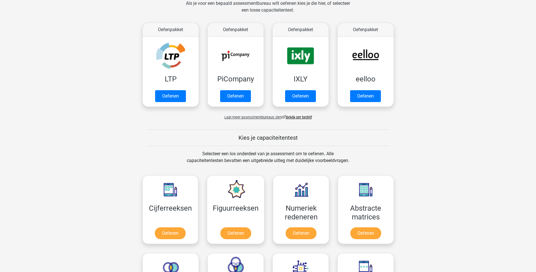
scroll to position [42, 0]
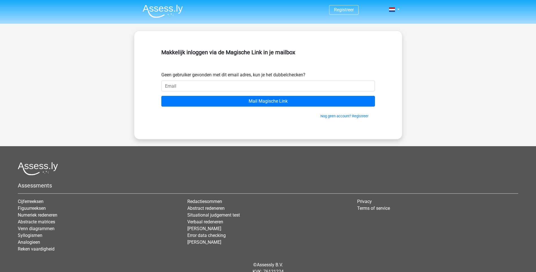
scroll to position [23, 0]
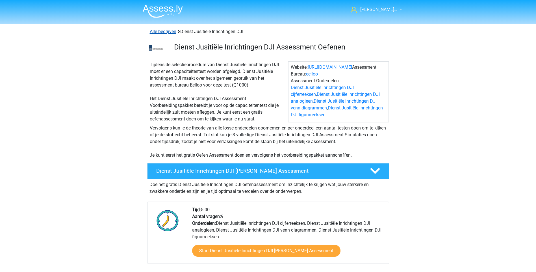
click at [161, 31] on link "Alle bedrijven" at bounding box center [163, 31] width 27 height 5
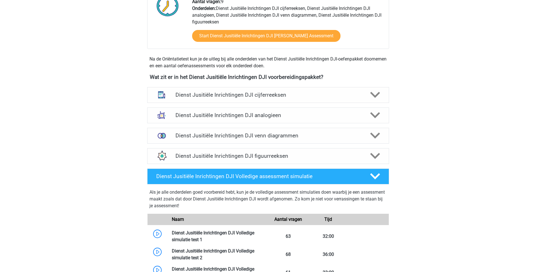
scroll to position [254, 0]
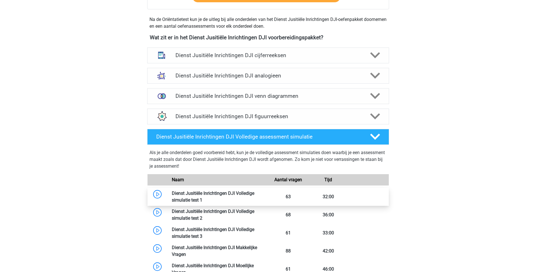
click at [202, 197] on link at bounding box center [202, 199] width 0 height 5
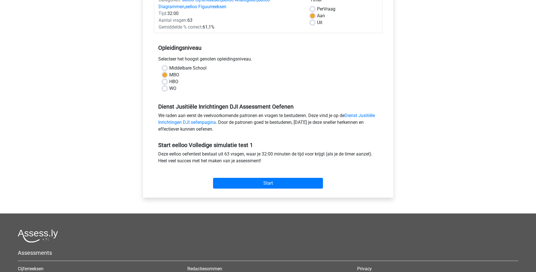
scroll to position [85, 0]
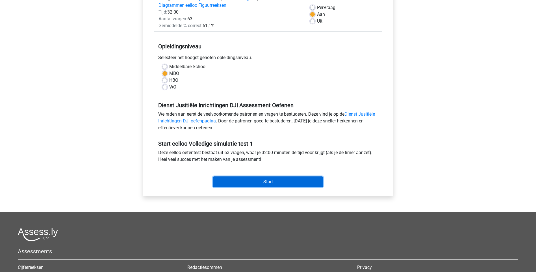
click at [277, 180] on input "Start" at bounding box center [268, 181] width 110 height 11
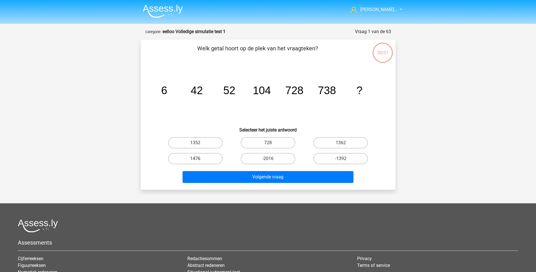
click at [196, 156] on label "1476" at bounding box center [195, 158] width 55 height 11
click at [196, 159] on input "1476" at bounding box center [197, 161] width 4 height 4
radio input "true"
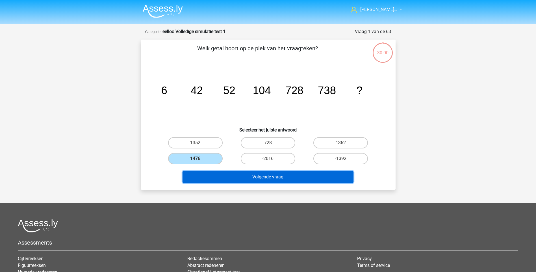
click at [235, 180] on button "Volgende vraag" at bounding box center [268, 177] width 171 height 12
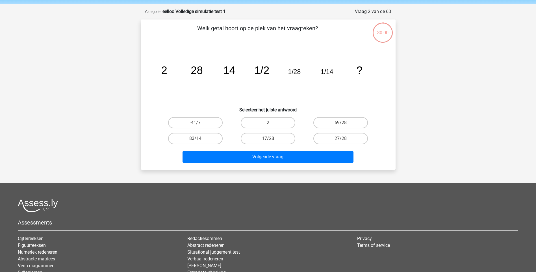
scroll to position [28, 0]
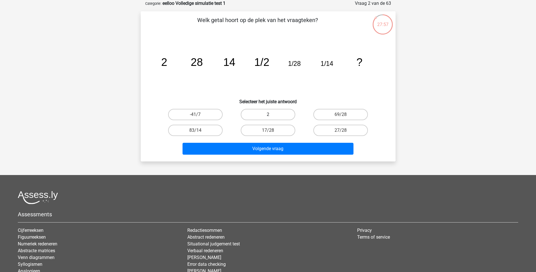
click at [272, 113] on label "2" at bounding box center [268, 114] width 55 height 11
click at [272, 114] on input "2" at bounding box center [270, 116] width 4 height 4
radio input "true"
click at [283, 138] on div "17/28" at bounding box center [268, 130] width 73 height 16
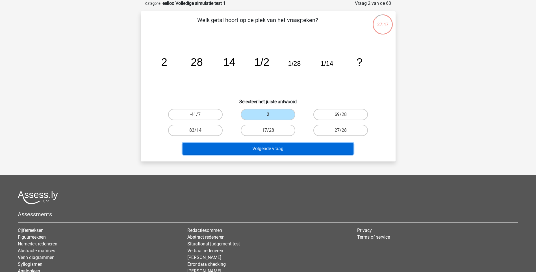
click at [275, 144] on button "Volgende vraag" at bounding box center [268, 149] width 171 height 12
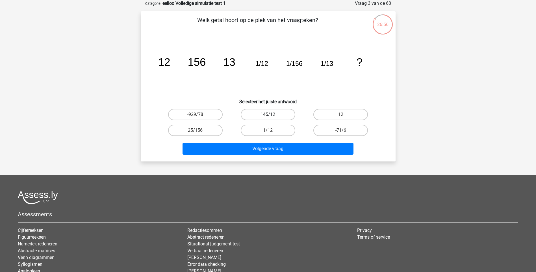
click at [263, 109] on label "145/12" at bounding box center [268, 114] width 55 height 11
click at [268, 114] on input "145/12" at bounding box center [270, 116] width 4 height 4
radio input "true"
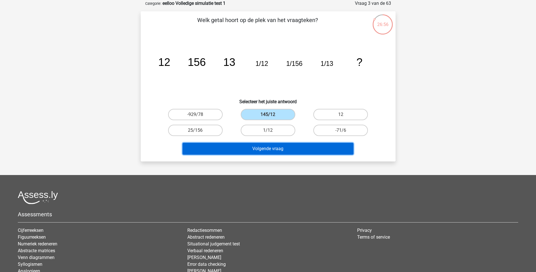
click at [260, 149] on button "Volgende vraag" at bounding box center [268, 149] width 171 height 12
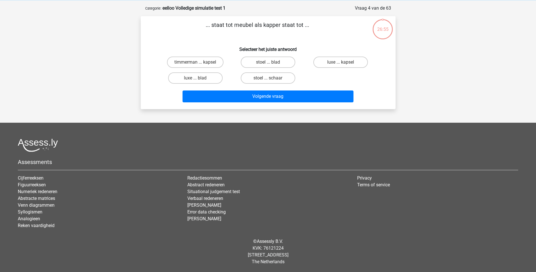
scroll to position [23, 0]
click at [204, 60] on label "timmerman ... kapsel" at bounding box center [195, 62] width 57 height 11
click at [199, 62] on input "timmerman ... kapsel" at bounding box center [197, 64] width 4 height 4
radio input "true"
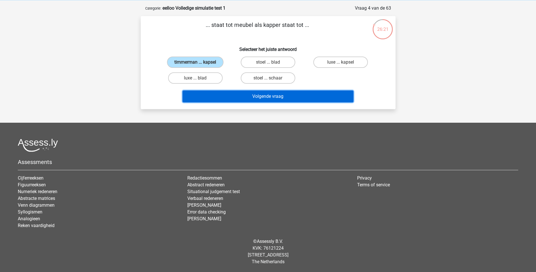
click at [266, 97] on button "Volgende vraag" at bounding box center [268, 96] width 171 height 12
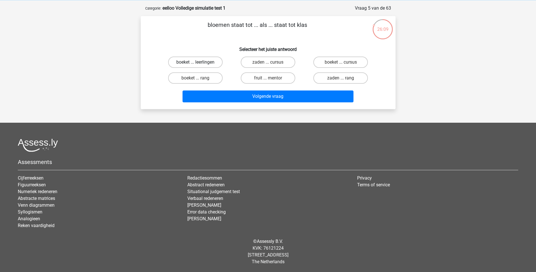
click at [180, 61] on label "boeket ... leerlingen" at bounding box center [195, 62] width 55 height 11
click at [195, 62] on input "boeket ... leerlingen" at bounding box center [197, 64] width 4 height 4
radio input "true"
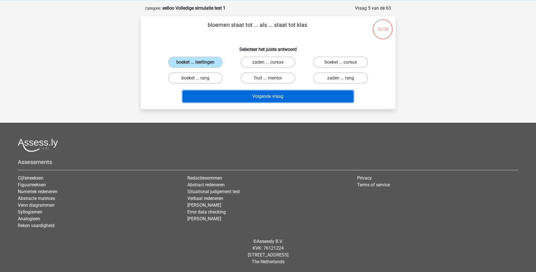
click at [290, 94] on button "Volgende vraag" at bounding box center [268, 96] width 171 height 12
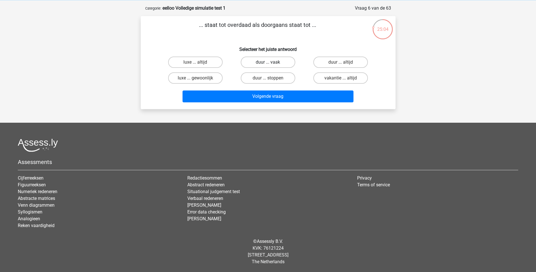
click at [273, 63] on label "duur ... vaak" at bounding box center [268, 62] width 55 height 11
click at [272, 63] on input "duur ... vaak" at bounding box center [270, 64] width 4 height 4
radio input "true"
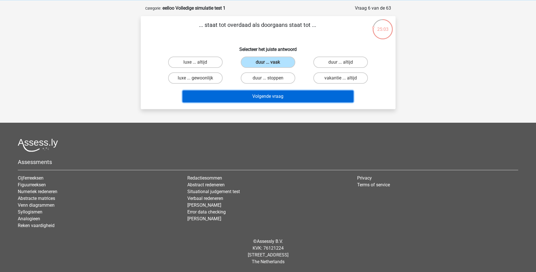
click at [282, 92] on button "Volgende vraag" at bounding box center [268, 96] width 171 height 12
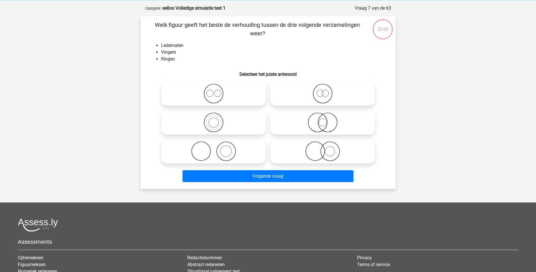
scroll to position [28, 0]
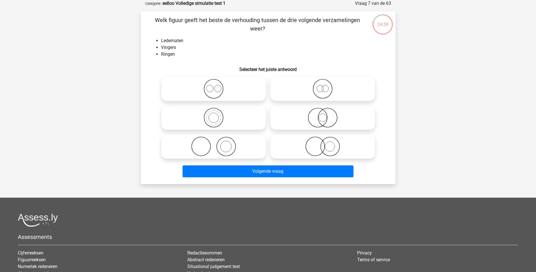
click at [319, 92] on circle at bounding box center [320, 88] width 7 height 7
click at [323, 86] on input "radio" at bounding box center [325, 84] width 4 height 4
radio input "true"
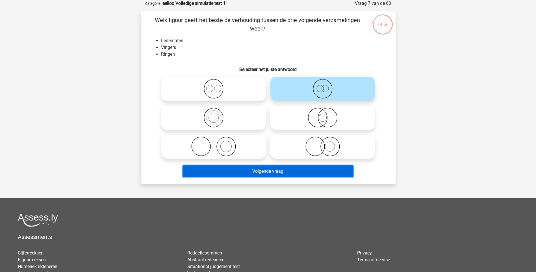
click at [281, 168] on button "Volgende vraag" at bounding box center [268, 171] width 171 height 12
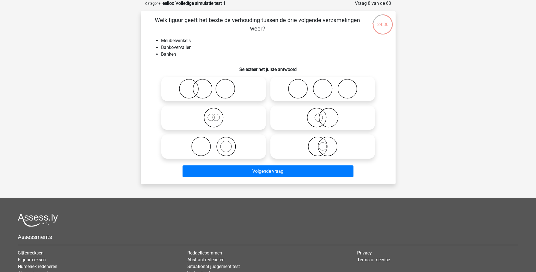
click at [317, 151] on icon at bounding box center [323, 146] width 100 height 20
click at [323, 144] on input "radio" at bounding box center [325, 142] width 4 height 4
radio input "true"
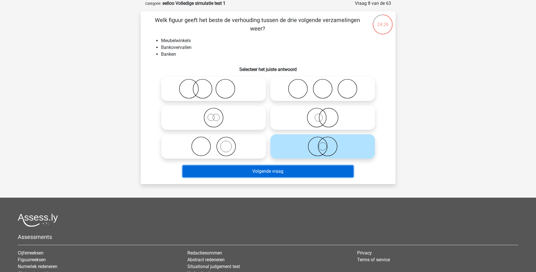
click at [262, 174] on button "Volgende vraag" at bounding box center [268, 171] width 171 height 12
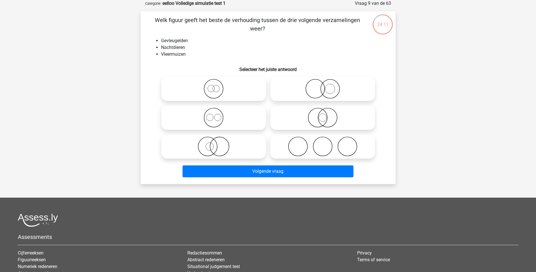
click at [221, 86] on icon at bounding box center [214, 89] width 100 height 20
click at [217, 86] on input "radio" at bounding box center [216, 84] width 4 height 4
radio input "true"
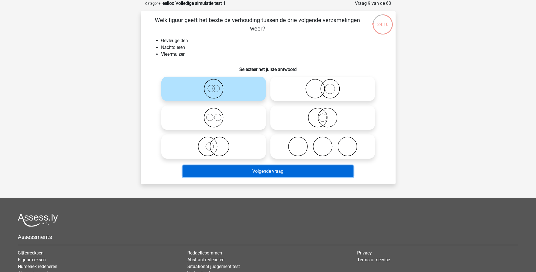
click at [292, 171] on button "Volgende vraag" at bounding box center [268, 171] width 171 height 12
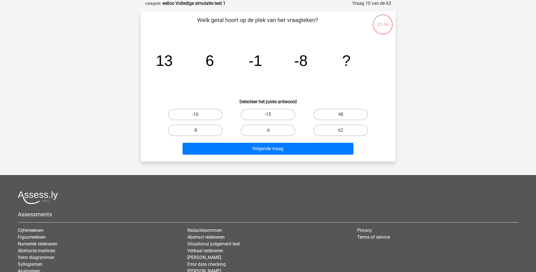
click at [263, 114] on label "-15" at bounding box center [268, 114] width 55 height 11
click at [268, 114] on input "-15" at bounding box center [270, 116] width 4 height 4
radio input "true"
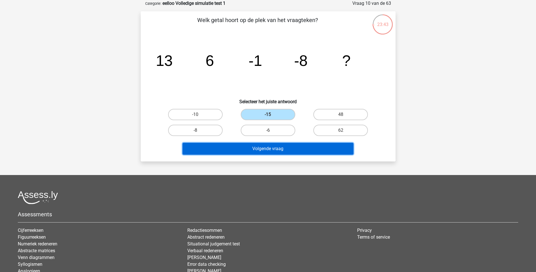
click at [280, 147] on button "Volgende vraag" at bounding box center [268, 149] width 171 height 12
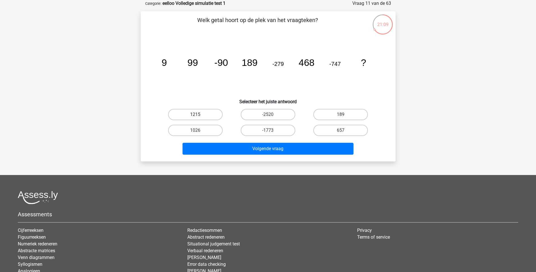
click at [184, 109] on label "1215" at bounding box center [195, 114] width 55 height 11
click at [195, 114] on input "1215" at bounding box center [197, 116] width 4 height 4
radio input "true"
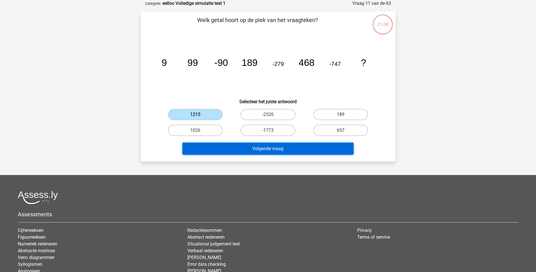
click at [277, 146] on button "Volgende vraag" at bounding box center [268, 149] width 171 height 12
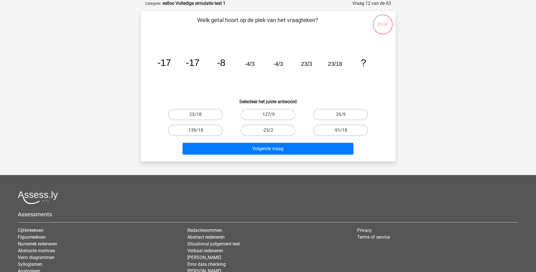
click at [274, 125] on label "-23/2" at bounding box center [268, 130] width 55 height 11
click at [272, 130] on input "-23/2" at bounding box center [270, 132] width 4 height 4
radio input "true"
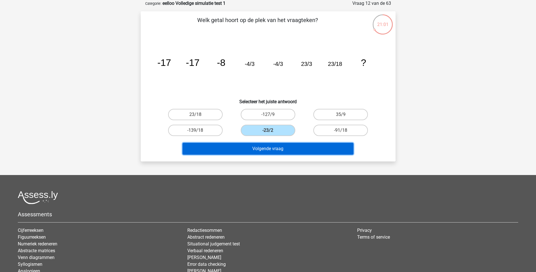
click at [258, 151] on button "Volgende vraag" at bounding box center [268, 149] width 171 height 12
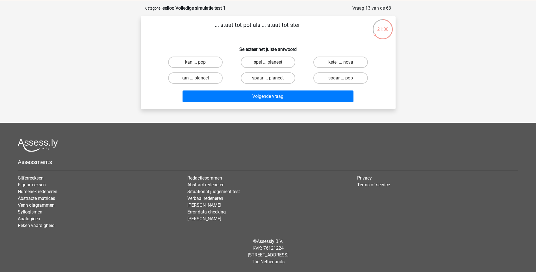
scroll to position [23, 0]
click at [341, 80] on input "spaar ... pop" at bounding box center [343, 80] width 4 height 4
radio input "true"
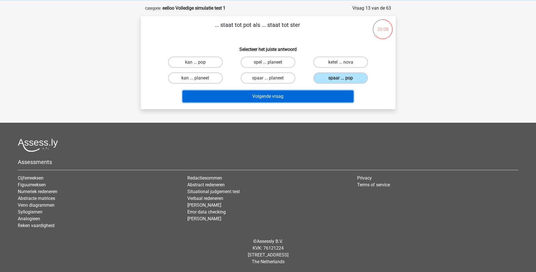
click at [311, 99] on button "Volgende vraag" at bounding box center [268, 96] width 171 height 12
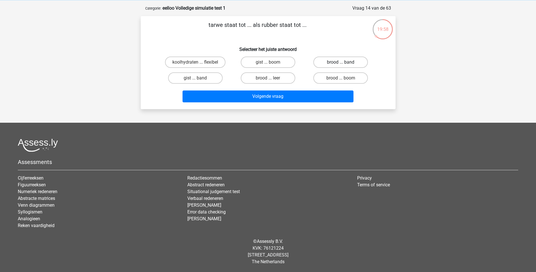
click at [324, 64] on label "brood ... band" at bounding box center [340, 62] width 55 height 11
click at [341, 64] on input "brood ... band" at bounding box center [343, 64] width 4 height 4
radio input "true"
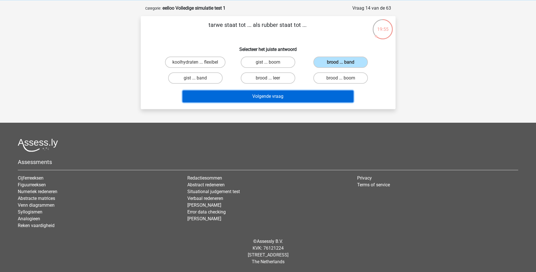
click at [249, 95] on button "Volgende vraag" at bounding box center [268, 96] width 171 height 12
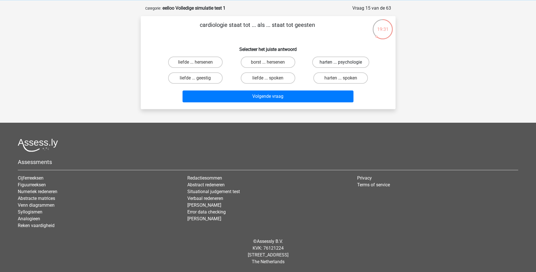
click at [344, 59] on label "harten ... psychologie" at bounding box center [340, 62] width 57 height 11
click at [344, 62] on input "harten ... psychologie" at bounding box center [343, 64] width 4 height 4
radio input "true"
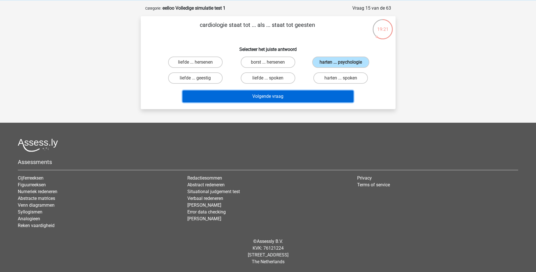
click at [271, 94] on button "Volgende vraag" at bounding box center [268, 96] width 171 height 12
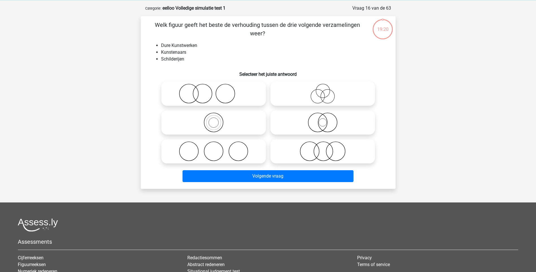
scroll to position [28, 0]
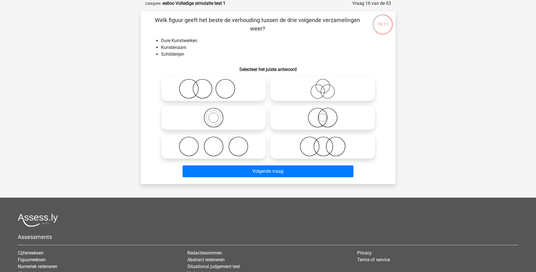
click at [328, 139] on icon at bounding box center [323, 146] width 100 height 20
click at [326, 140] on input "radio" at bounding box center [325, 142] width 4 height 4
radio input "true"
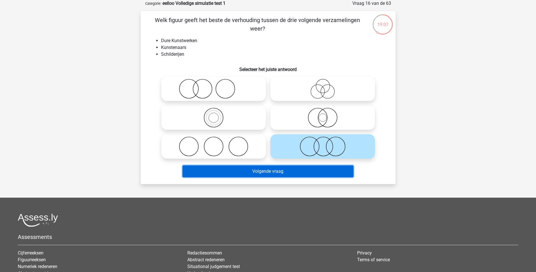
click at [307, 170] on button "Volgende vraag" at bounding box center [268, 171] width 171 height 12
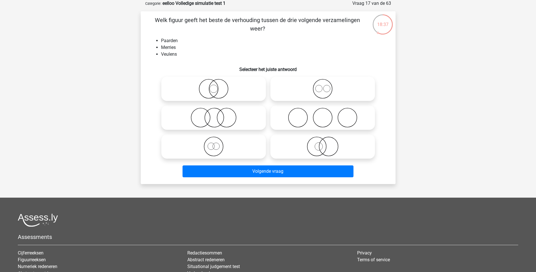
click at [327, 89] on icon at bounding box center [323, 89] width 100 height 20
click at [326, 86] on input "radio" at bounding box center [325, 84] width 4 height 4
radio input "true"
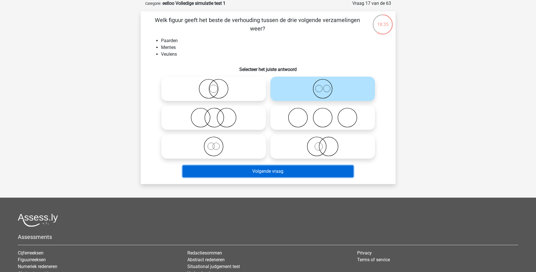
click at [263, 172] on button "Volgende vraag" at bounding box center [268, 171] width 171 height 12
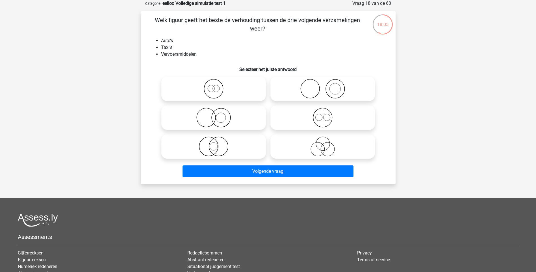
click at [319, 116] on icon at bounding box center [323, 118] width 100 height 20
click at [323, 115] on input "radio" at bounding box center [325, 113] width 4 height 4
radio input "true"
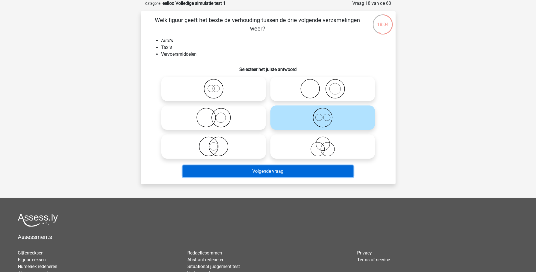
click at [294, 170] on button "Volgende vraag" at bounding box center [268, 171] width 171 height 12
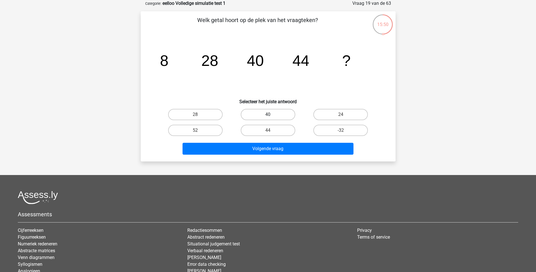
click at [272, 109] on label "40" at bounding box center [268, 114] width 55 height 11
click at [272, 114] on input "40" at bounding box center [270, 116] width 4 height 4
radio input "true"
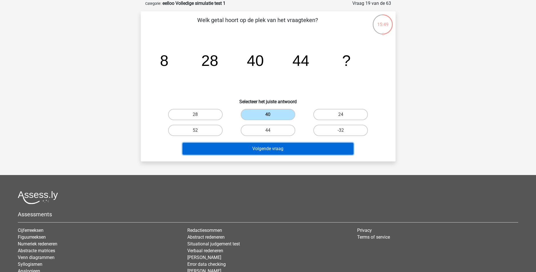
click at [270, 151] on button "Volgende vraag" at bounding box center [268, 149] width 171 height 12
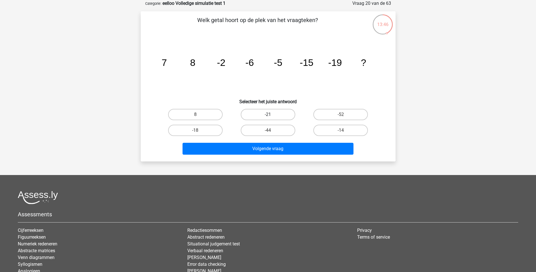
click at [283, 114] on label "-21" at bounding box center [268, 114] width 55 height 11
click at [272, 114] on input "-21" at bounding box center [270, 116] width 4 height 4
radio input "true"
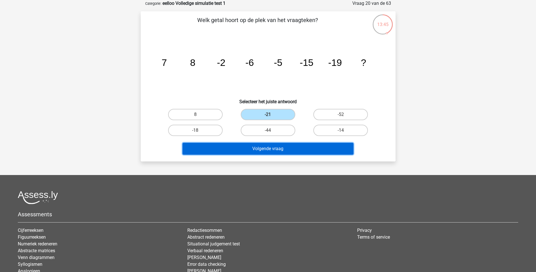
click at [275, 145] on button "Volgende vraag" at bounding box center [268, 149] width 171 height 12
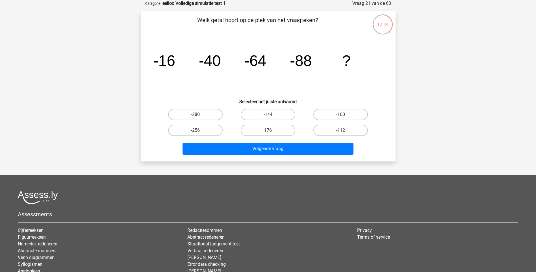
click at [341, 131] on input "-112" at bounding box center [343, 132] width 4 height 4
radio input "true"
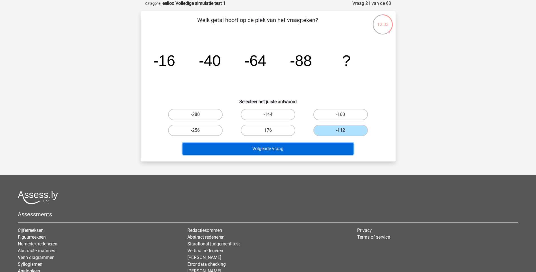
click at [258, 148] on button "Volgende vraag" at bounding box center [268, 149] width 171 height 12
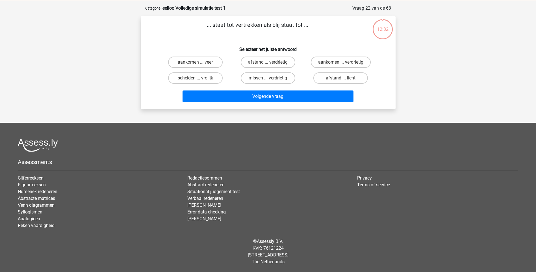
scroll to position [23, 0]
click at [366, 63] on label "aankomen ... verdrietig" at bounding box center [341, 62] width 60 height 11
click at [344, 63] on input "aankomen ... verdrietig" at bounding box center [343, 64] width 4 height 4
radio input "true"
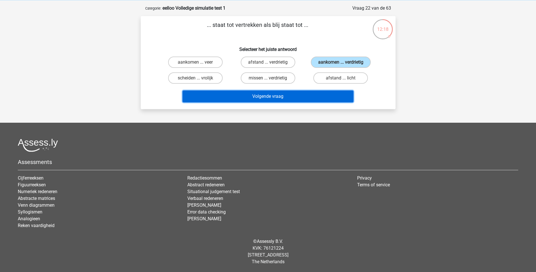
drag, startPoint x: 269, startPoint y: 97, endPoint x: 249, endPoint y: 90, distance: 21.2
click at [269, 96] on button "Volgende vraag" at bounding box center [268, 96] width 171 height 12
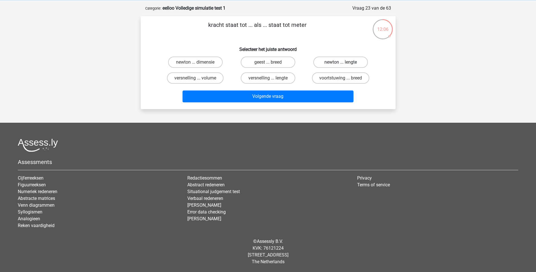
click at [343, 59] on label "newton ... lengte" at bounding box center [340, 62] width 55 height 11
click at [343, 62] on input "newton ... lengte" at bounding box center [343, 64] width 4 height 4
radio input "true"
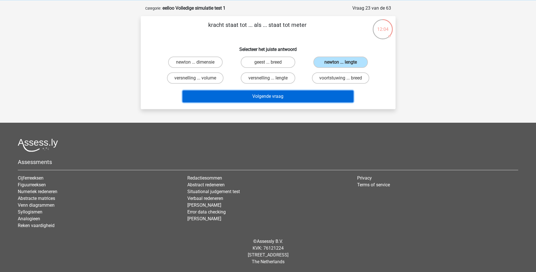
click at [267, 95] on button "Volgende vraag" at bounding box center [268, 96] width 171 height 12
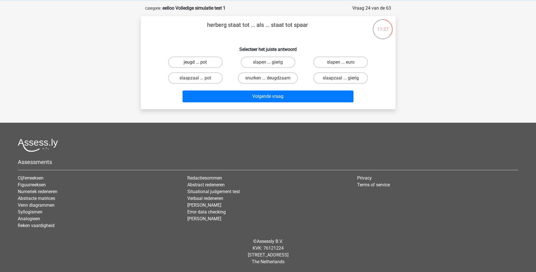
click at [198, 58] on label "jeugd ... pot" at bounding box center [195, 62] width 55 height 11
click at [198, 62] on input "jeugd ... pot" at bounding box center [197, 64] width 4 height 4
radio input "true"
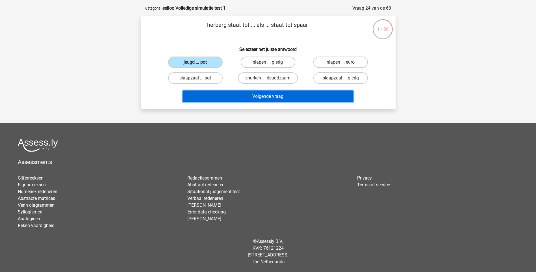
click at [264, 91] on button "Volgende vraag" at bounding box center [268, 96] width 171 height 12
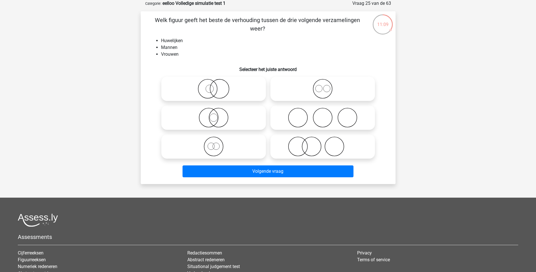
click at [203, 115] on icon at bounding box center [214, 118] width 100 height 20
click at [214, 115] on input "radio" at bounding box center [216, 113] width 4 height 4
radio input "true"
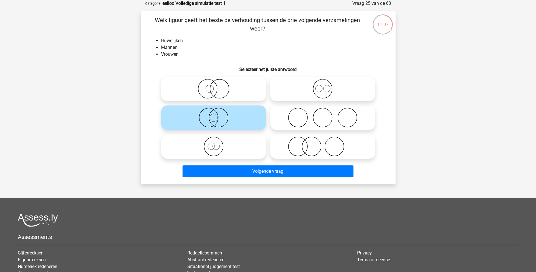
click at [279, 178] on div "Volgende vraag" at bounding box center [268, 172] width 218 height 14
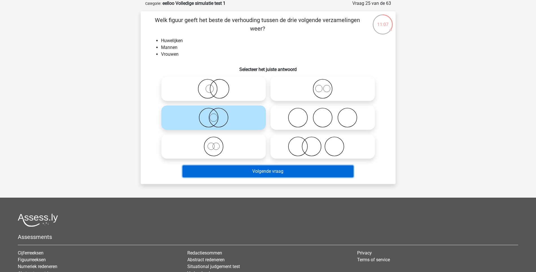
click at [281, 166] on button "Volgende vraag" at bounding box center [268, 171] width 171 height 12
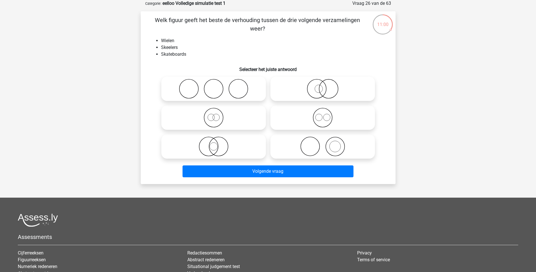
click at [322, 117] on icon at bounding box center [323, 118] width 100 height 20
click at [323, 115] on input "radio" at bounding box center [325, 113] width 4 height 4
radio input "true"
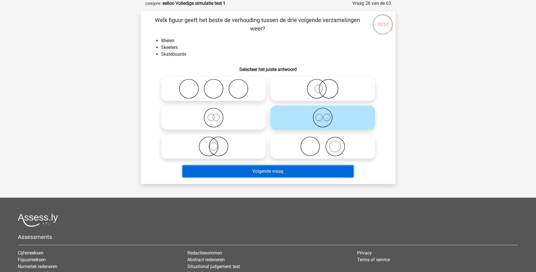
click at [264, 173] on button "Volgende vraag" at bounding box center [268, 171] width 171 height 12
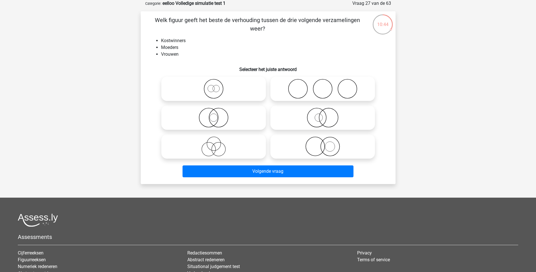
click at [327, 145] on icon at bounding box center [323, 146] width 100 height 20
click at [326, 144] on input "radio" at bounding box center [325, 142] width 4 height 4
radio input "true"
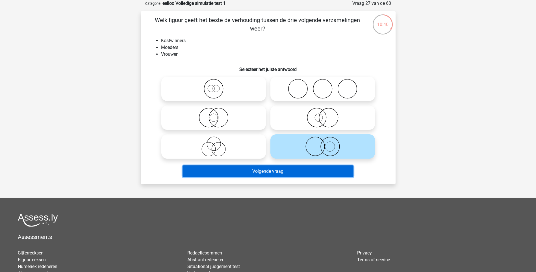
click at [325, 172] on button "Volgende vraag" at bounding box center [268, 171] width 171 height 12
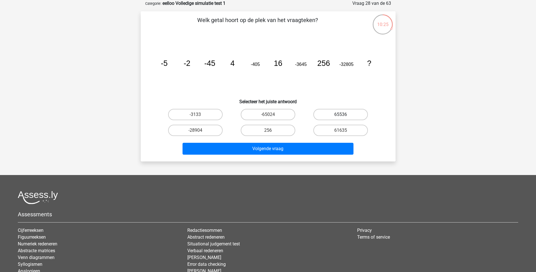
click at [339, 111] on label "65536" at bounding box center [340, 114] width 55 height 11
click at [341, 114] on input "65536" at bounding box center [343, 116] width 4 height 4
radio input "true"
drag, startPoint x: 249, startPoint y: 137, endPoint x: 244, endPoint y: 135, distance: 5.6
click at [246, 136] on div "256" at bounding box center [268, 130] width 73 height 16
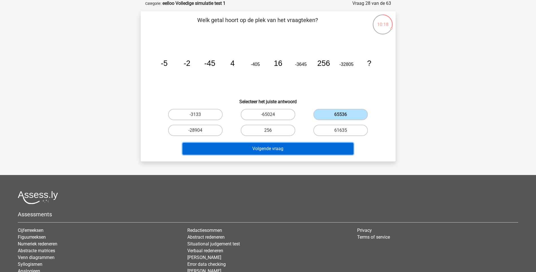
click at [268, 143] on button "Volgende vraag" at bounding box center [268, 149] width 171 height 12
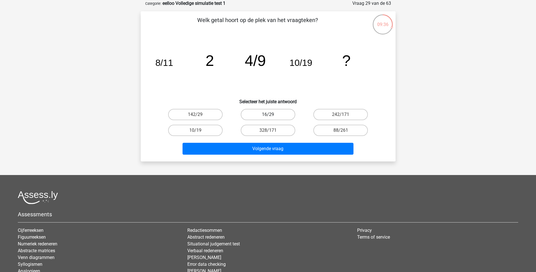
click at [275, 109] on label "16/29" at bounding box center [268, 114] width 55 height 11
click at [272, 114] on input "16/29" at bounding box center [270, 116] width 4 height 4
radio input "true"
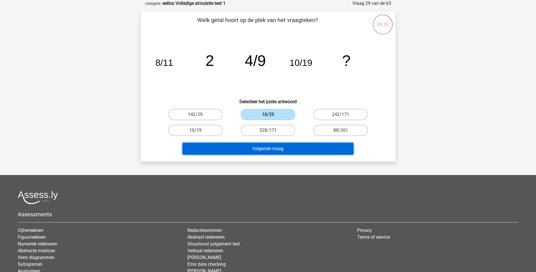
click at [256, 150] on button "Volgende vraag" at bounding box center [268, 149] width 171 height 12
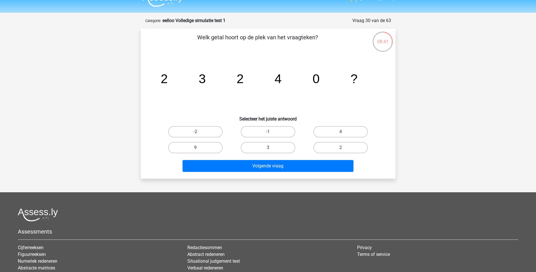
scroll to position [0, 0]
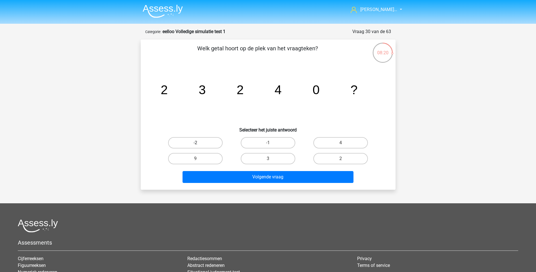
click at [208, 142] on label "-2" at bounding box center [195, 142] width 55 height 11
click at [199, 143] on input "-2" at bounding box center [197, 145] width 4 height 4
radio input "true"
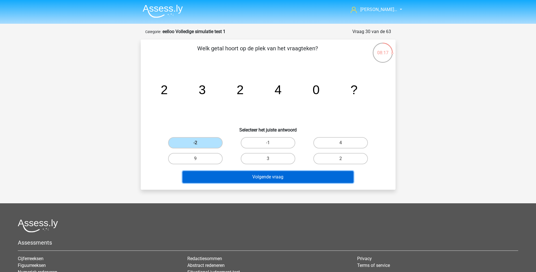
click at [268, 173] on button "Volgende vraag" at bounding box center [268, 177] width 171 height 12
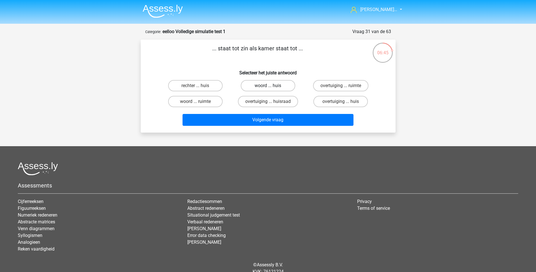
click at [267, 84] on label "woord ... huis" at bounding box center [268, 85] width 55 height 11
click at [268, 86] on input "woord ... huis" at bounding box center [270, 88] width 4 height 4
radio input "true"
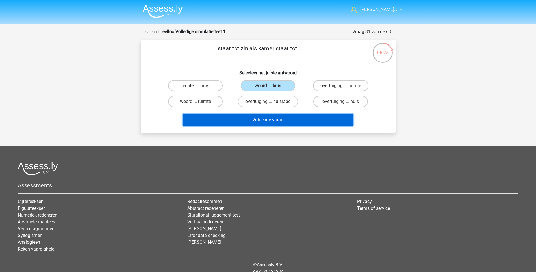
click at [283, 120] on button "Volgende vraag" at bounding box center [268, 120] width 171 height 12
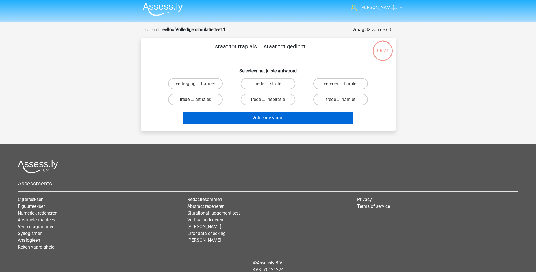
scroll to position [23, 0]
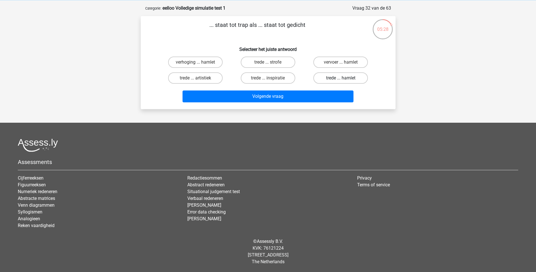
click at [330, 78] on label "trede ... hamlet" at bounding box center [340, 77] width 55 height 11
click at [341, 78] on input "trede ... hamlet" at bounding box center [343, 80] width 4 height 4
radio input "true"
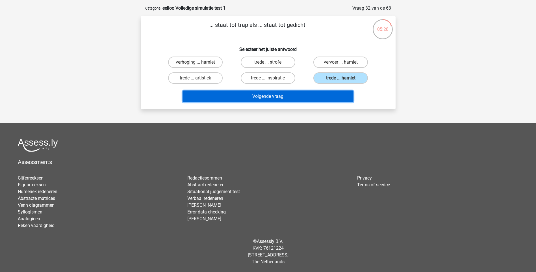
drag, startPoint x: 264, startPoint y: 92, endPoint x: 253, endPoint y: 90, distance: 11.5
click at [262, 91] on button "Volgende vraag" at bounding box center [268, 96] width 171 height 12
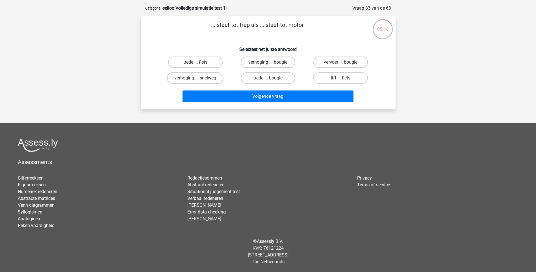
click at [191, 60] on label "trede ... fiets" at bounding box center [195, 62] width 55 height 11
click at [195, 62] on input "trede ... fiets" at bounding box center [197, 64] width 4 height 4
radio input "true"
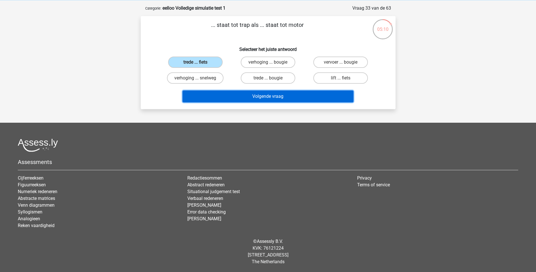
click at [263, 96] on button "Volgende vraag" at bounding box center [268, 96] width 171 height 12
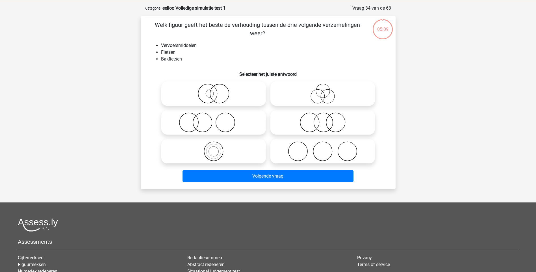
scroll to position [28, 0]
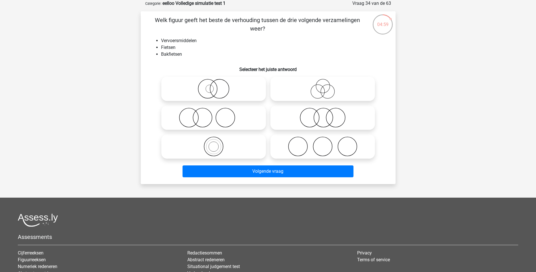
click at [212, 92] on icon at bounding box center [214, 89] width 100 height 20
click at [214, 86] on input "radio" at bounding box center [216, 84] width 4 height 4
radio input "true"
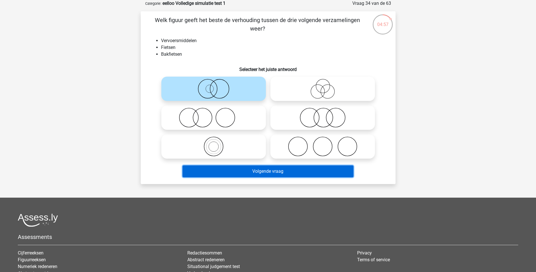
click at [264, 171] on button "Volgende vraag" at bounding box center [268, 171] width 171 height 12
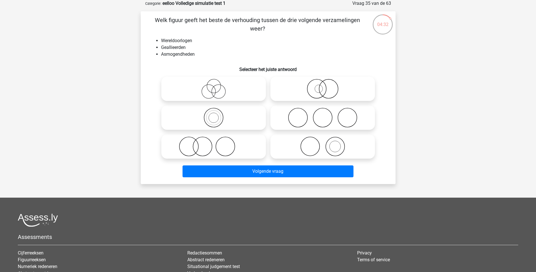
click at [320, 85] on icon at bounding box center [323, 89] width 100 height 20
click at [323, 85] on input "radio" at bounding box center [325, 84] width 4 height 4
radio input "true"
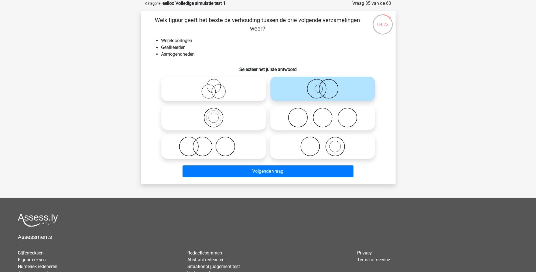
click at [222, 96] on icon at bounding box center [214, 89] width 100 height 20
click at [217, 86] on input "radio" at bounding box center [216, 84] width 4 height 4
radio input "true"
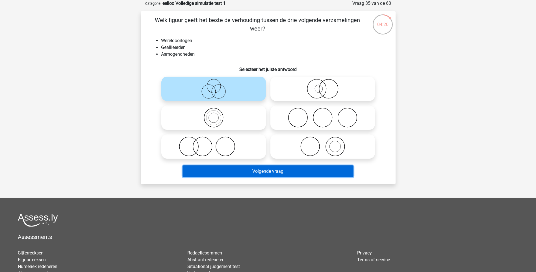
click at [276, 175] on button "Volgende vraag" at bounding box center [268, 171] width 171 height 12
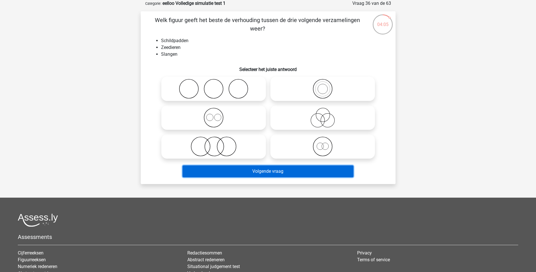
click at [270, 172] on button "Volgende vraag" at bounding box center [268, 171] width 171 height 12
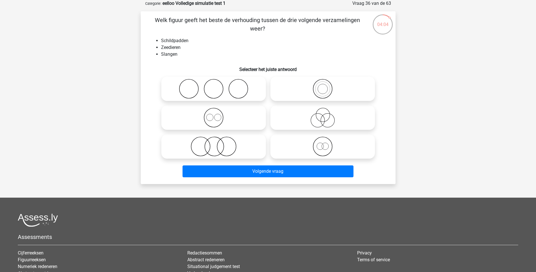
click at [215, 135] on label at bounding box center [213, 146] width 105 height 24
click at [215, 140] on input "radio" at bounding box center [216, 142] width 4 height 4
radio input "true"
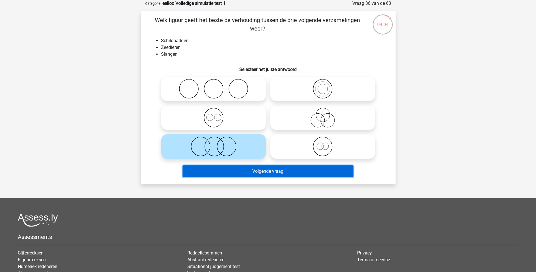
click at [254, 172] on button "Volgende vraag" at bounding box center [268, 171] width 171 height 12
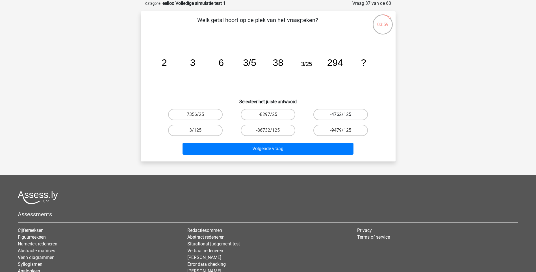
click at [345, 114] on label "-4762/125" at bounding box center [340, 114] width 55 height 11
click at [344, 114] on input "-4762/125" at bounding box center [343, 116] width 4 height 4
radio input "true"
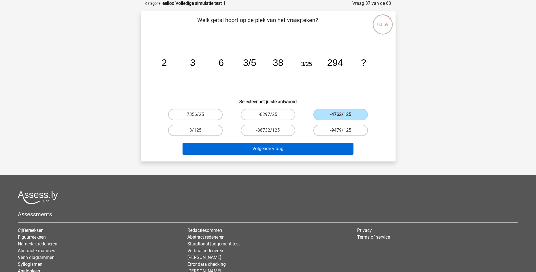
click at [288, 155] on div "Volgende vraag" at bounding box center [268, 150] width 218 height 14
click at [261, 154] on button "Volgende vraag" at bounding box center [268, 149] width 171 height 12
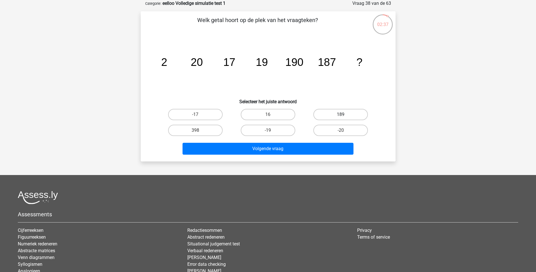
click at [348, 111] on label "189" at bounding box center [340, 114] width 55 height 11
click at [344, 114] on input "189" at bounding box center [343, 116] width 4 height 4
radio input "true"
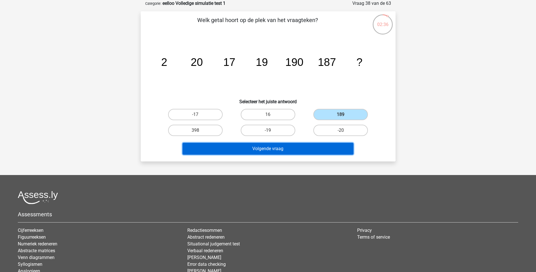
click at [279, 147] on button "Volgende vraag" at bounding box center [268, 149] width 171 height 12
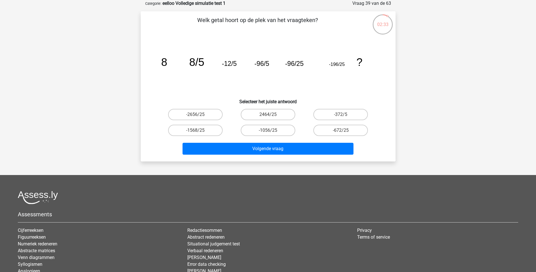
drag, startPoint x: 277, startPoint y: 108, endPoint x: 266, endPoint y: 121, distance: 16.6
click at [277, 108] on div "2464/25" at bounding box center [268, 115] width 73 height 16
click at [266, 121] on div "2464/25" at bounding box center [268, 115] width 73 height 16
click at [270, 116] on input "2464/25" at bounding box center [270, 116] width 4 height 4
radio input "true"
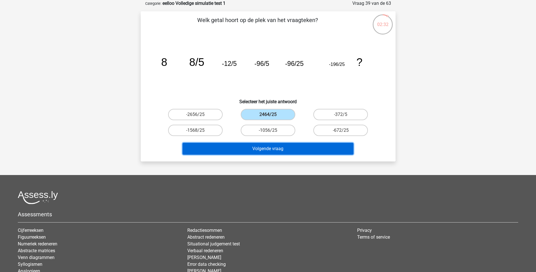
click at [277, 147] on button "Volgende vraag" at bounding box center [268, 149] width 171 height 12
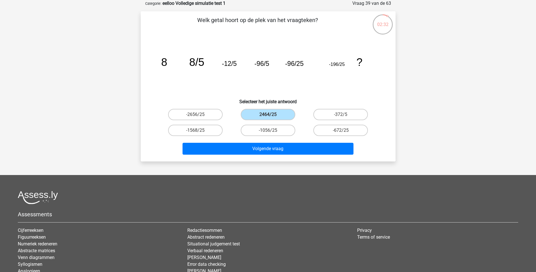
scroll to position [23, 0]
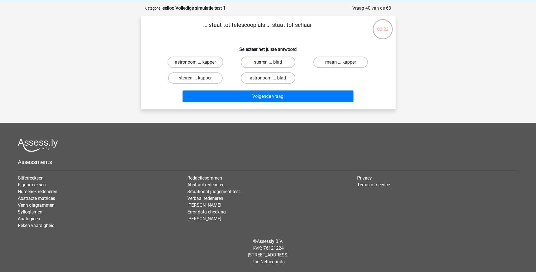
click at [195, 62] on label "astronoom ... kapper" at bounding box center [196, 62] width 56 height 11
click at [195, 62] on input "astronoom ... kapper" at bounding box center [197, 64] width 4 height 4
radio input "true"
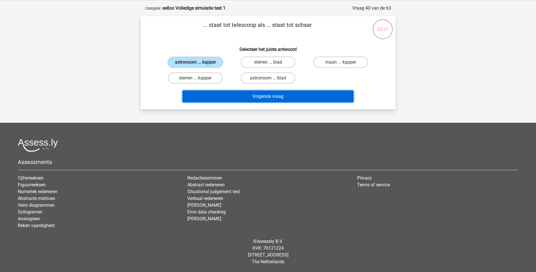
click at [287, 93] on button "Volgende vraag" at bounding box center [268, 96] width 171 height 12
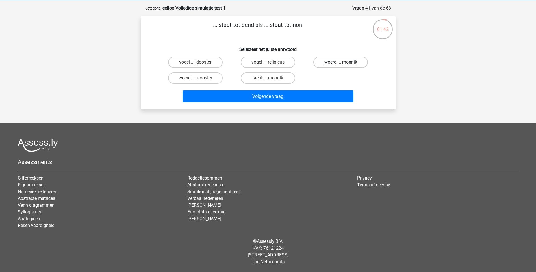
click at [348, 62] on label "woerd ... monnik" at bounding box center [340, 62] width 55 height 11
click at [344, 62] on input "woerd ... monnik" at bounding box center [343, 64] width 4 height 4
radio input "true"
click at [189, 80] on label "woerd ... klooster" at bounding box center [195, 77] width 55 height 11
click at [195, 80] on input "woerd ... klooster" at bounding box center [197, 80] width 4 height 4
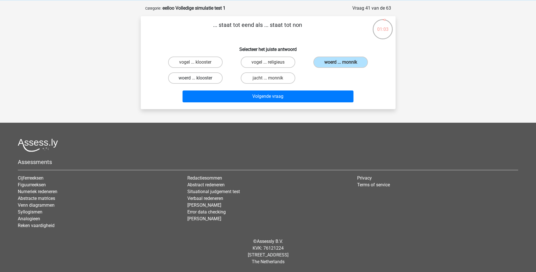
radio input "true"
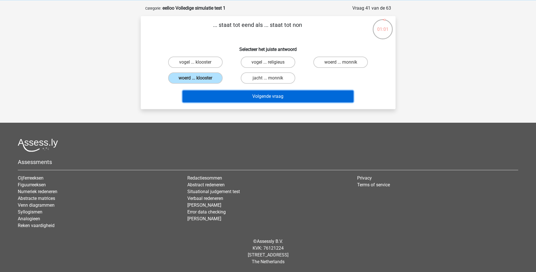
click at [249, 96] on button "Volgende vraag" at bounding box center [268, 96] width 171 height 12
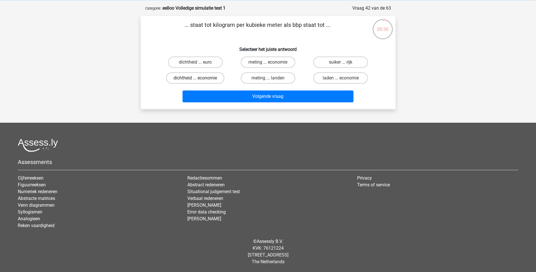
click at [216, 78] on label "dichtheid ... economie" at bounding box center [195, 77] width 58 height 11
click at [199, 78] on input "dichtheid ... economie" at bounding box center [197, 80] width 4 height 4
radio input "true"
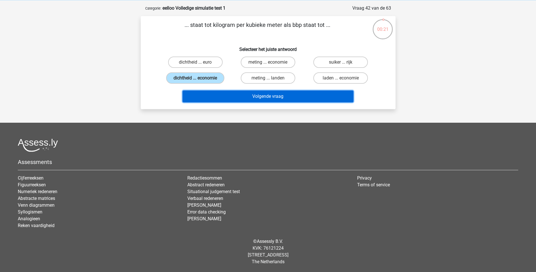
click at [258, 93] on button "Volgende vraag" at bounding box center [268, 96] width 171 height 12
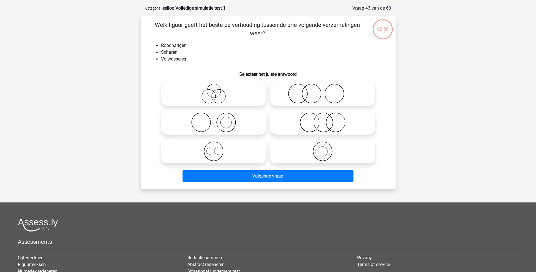
scroll to position [28, 0]
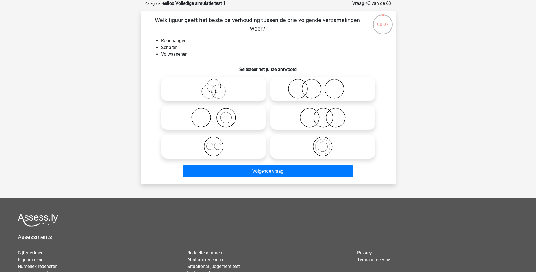
click at [315, 93] on icon at bounding box center [323, 89] width 100 height 20
click at [323, 86] on input "radio" at bounding box center [325, 84] width 4 height 4
radio input "true"
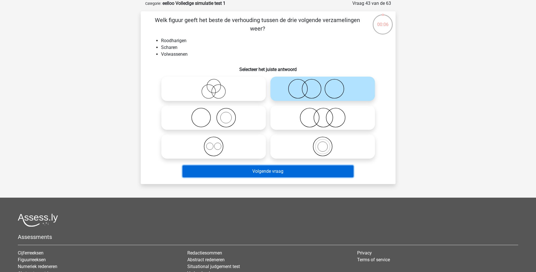
click at [264, 174] on button "Volgende vraag" at bounding box center [268, 171] width 171 height 12
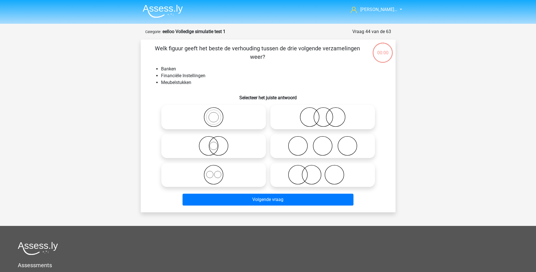
scroll to position [28, 0]
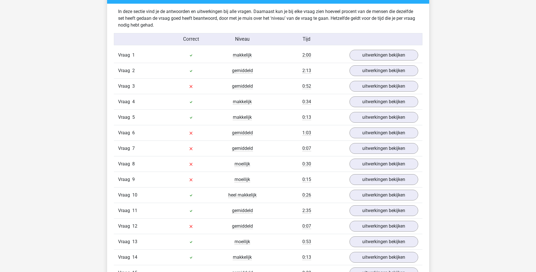
scroll to position [480, 0]
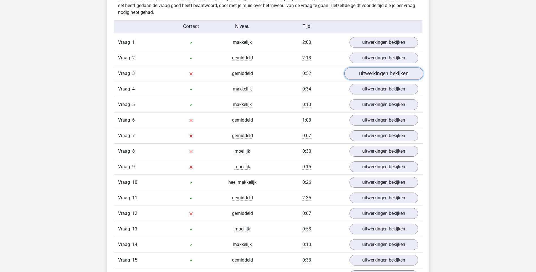
click at [381, 75] on link "uitwerkingen bekijken" at bounding box center [383, 74] width 79 height 12
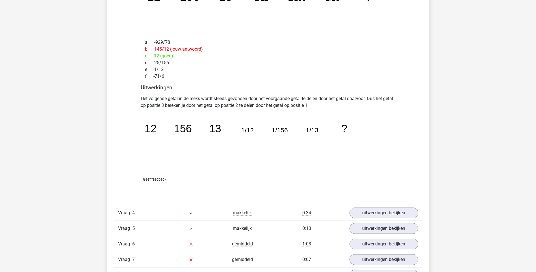
scroll to position [706, 0]
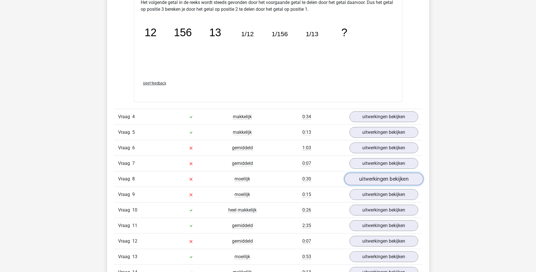
click at [358, 182] on link "uitwerkingen bekijken" at bounding box center [383, 179] width 79 height 12
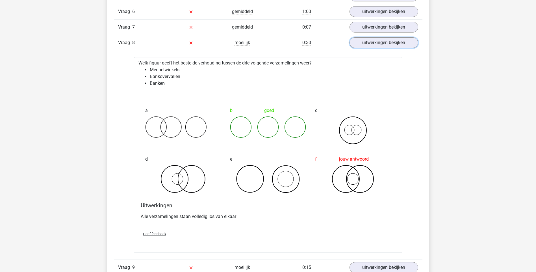
scroll to position [904, 0]
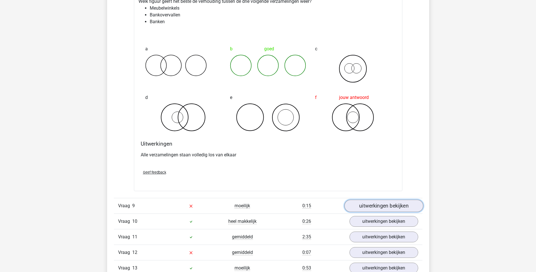
click at [370, 204] on link "uitwerkingen bekijken" at bounding box center [383, 206] width 79 height 12
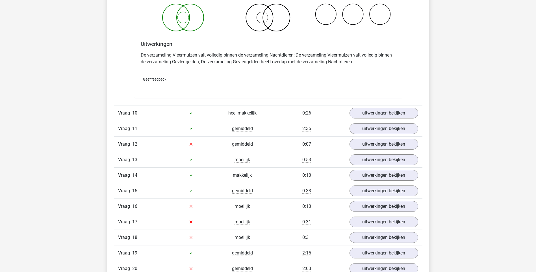
scroll to position [1243, 0]
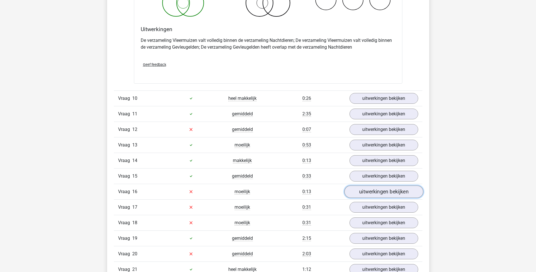
click at [354, 196] on link "uitwerkingen bekijken" at bounding box center [383, 191] width 79 height 12
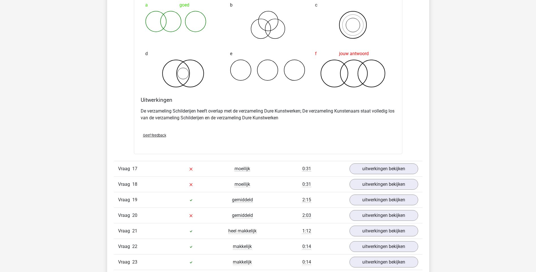
scroll to position [1639, 0]
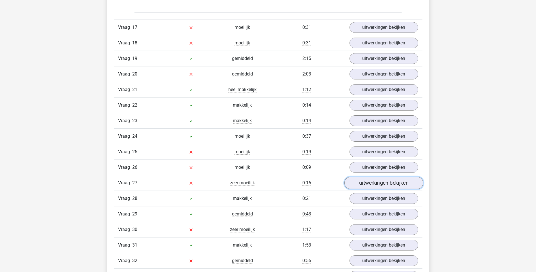
click at [379, 183] on link "uitwerkingen bekijken" at bounding box center [383, 183] width 79 height 12
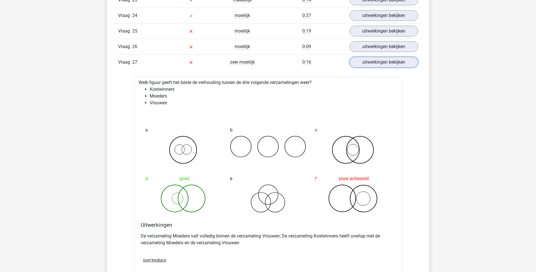
scroll to position [1808, 0]
